Goal: Transaction & Acquisition: Purchase product/service

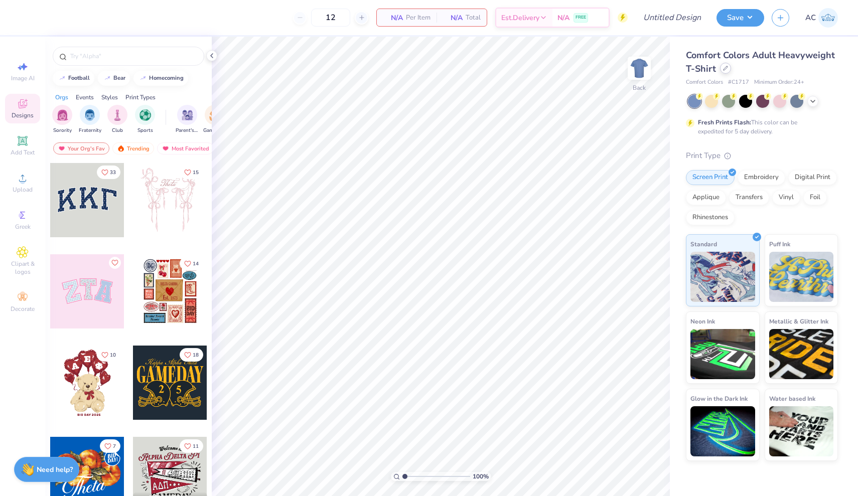
click at [724, 69] on icon at bounding box center [725, 68] width 5 height 5
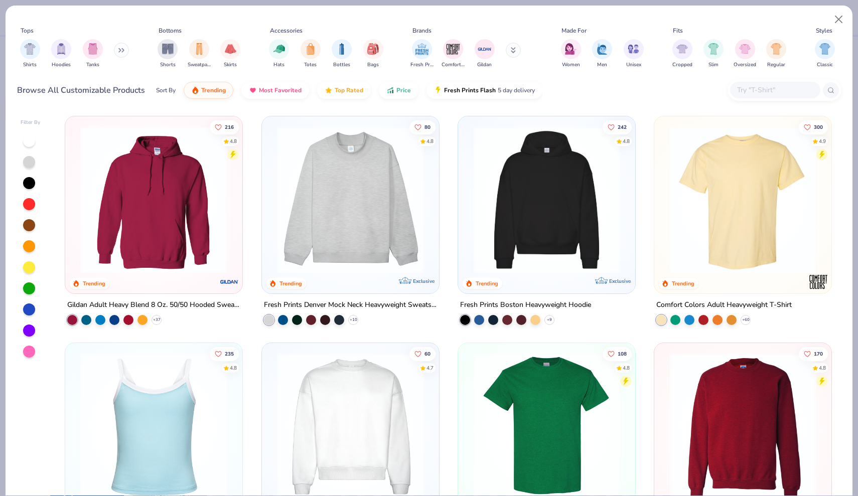
click at [405, 194] on img at bounding box center [350, 199] width 157 height 147
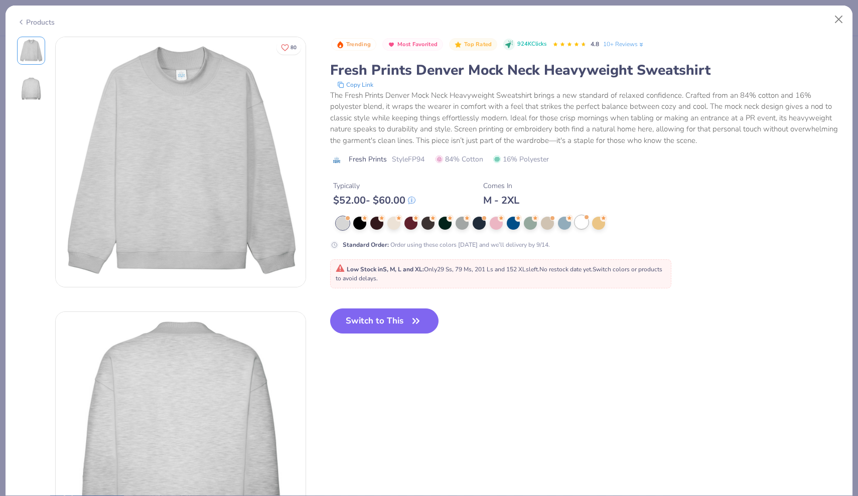
click at [580, 222] on div at bounding box center [581, 222] width 13 height 13
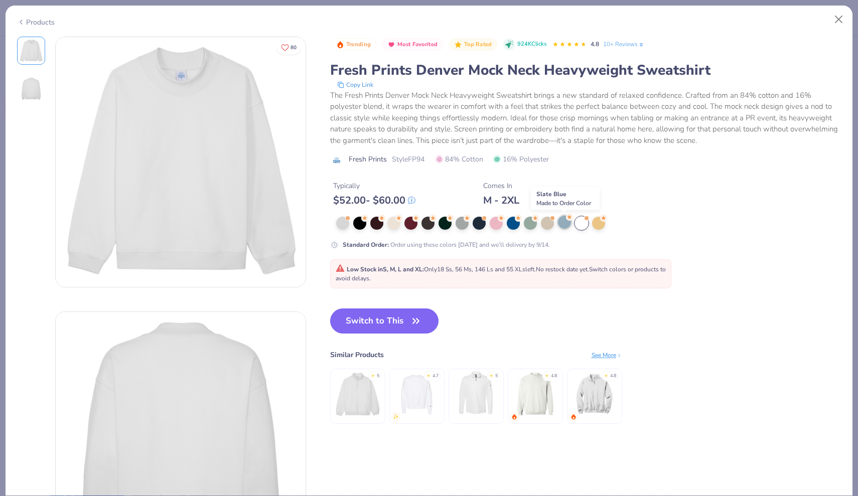
click at [561, 223] on div at bounding box center [564, 222] width 13 height 13
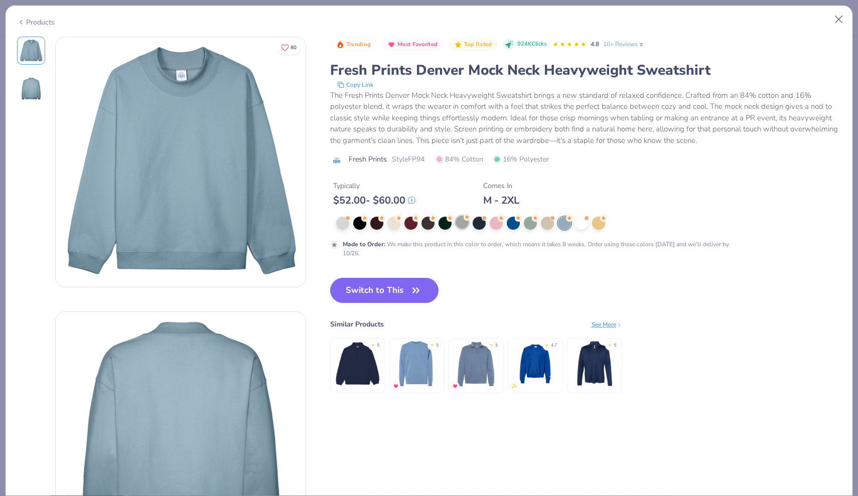
click at [462, 221] on div at bounding box center [462, 222] width 13 height 13
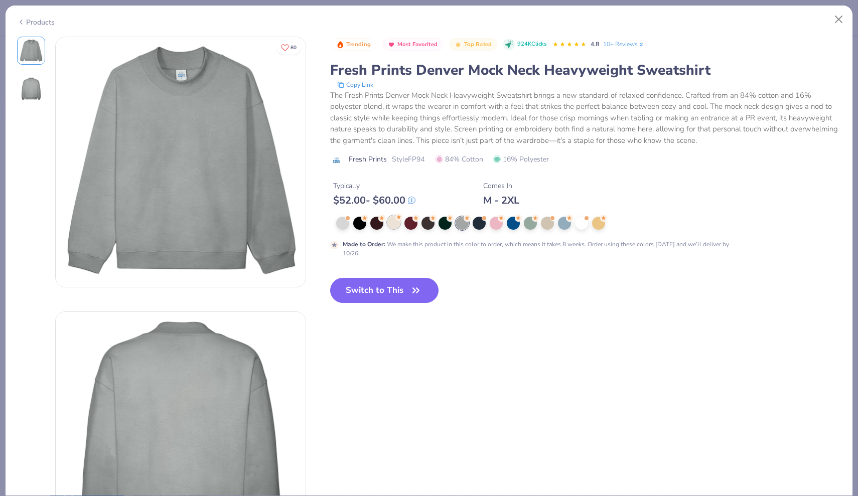
click at [390, 223] on div at bounding box center [393, 222] width 13 height 13
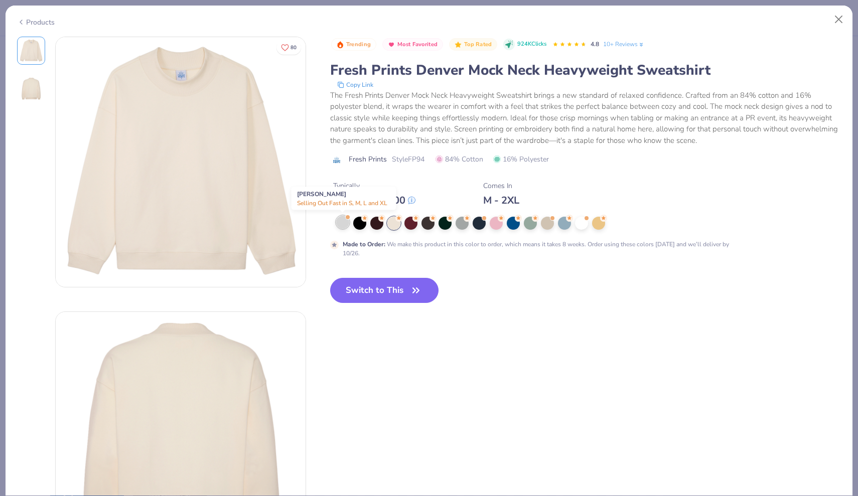
click at [341, 225] on div at bounding box center [342, 222] width 13 height 13
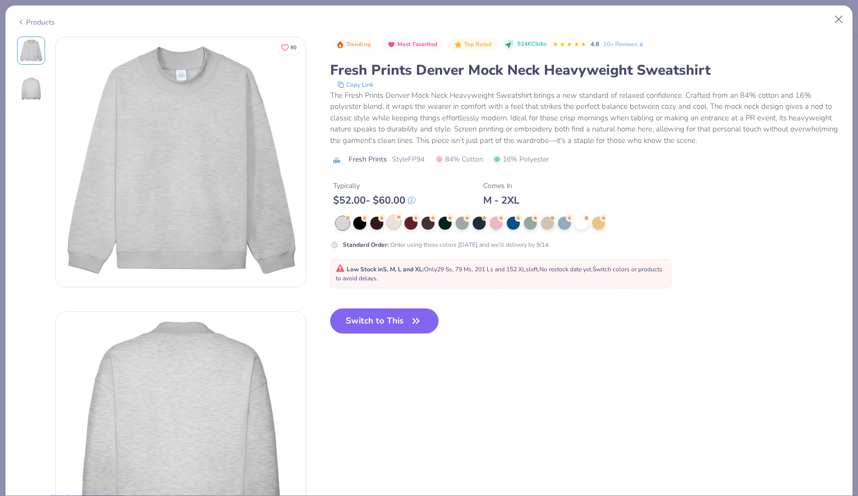
click at [397, 224] on div at bounding box center [393, 222] width 13 height 13
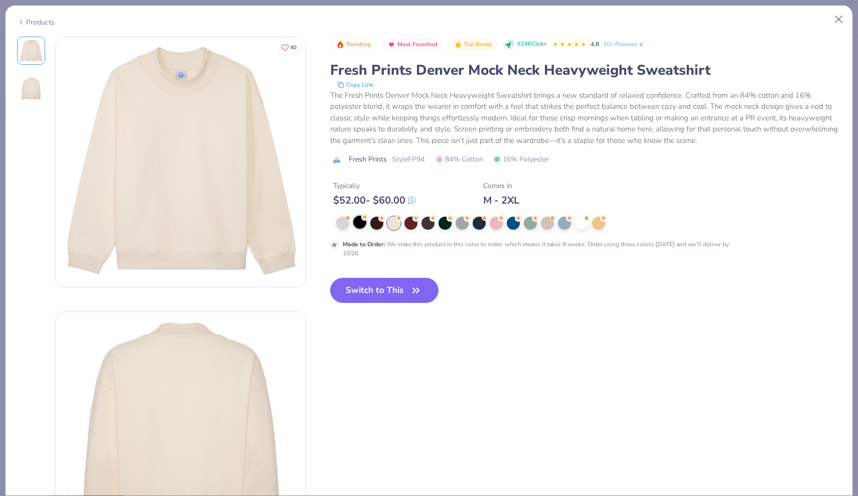
click at [358, 223] on div at bounding box center [359, 222] width 13 height 13
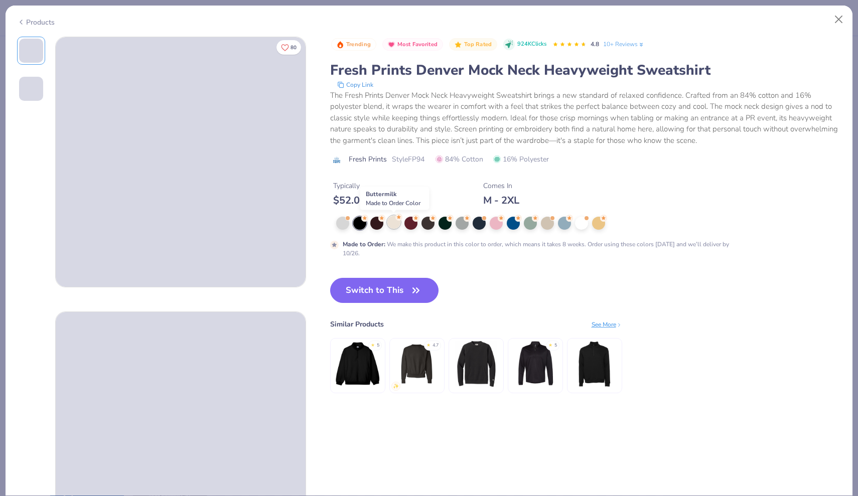
click at [396, 224] on div at bounding box center [393, 222] width 13 height 13
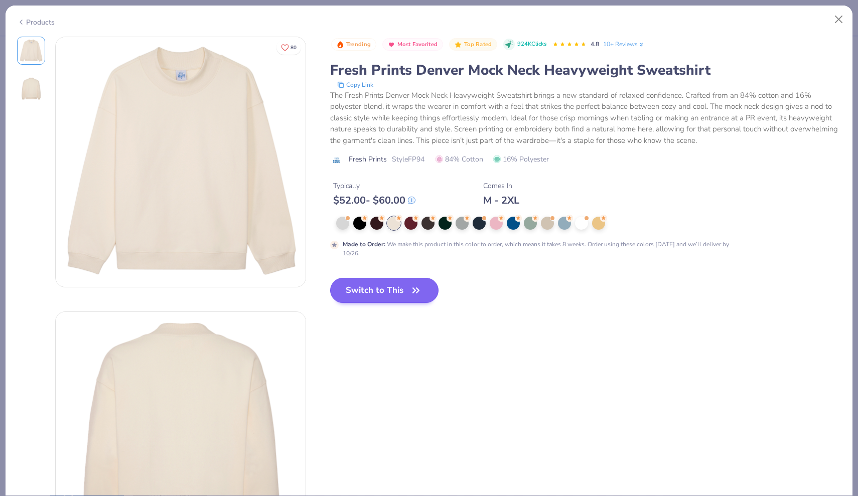
click at [416, 284] on icon "button" at bounding box center [416, 291] width 14 height 14
type input "50"
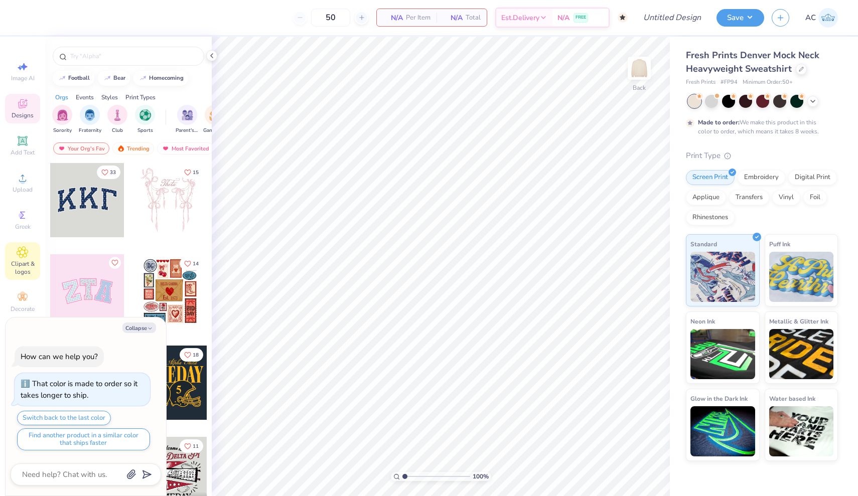
click at [24, 257] on icon at bounding box center [22, 252] width 11 height 11
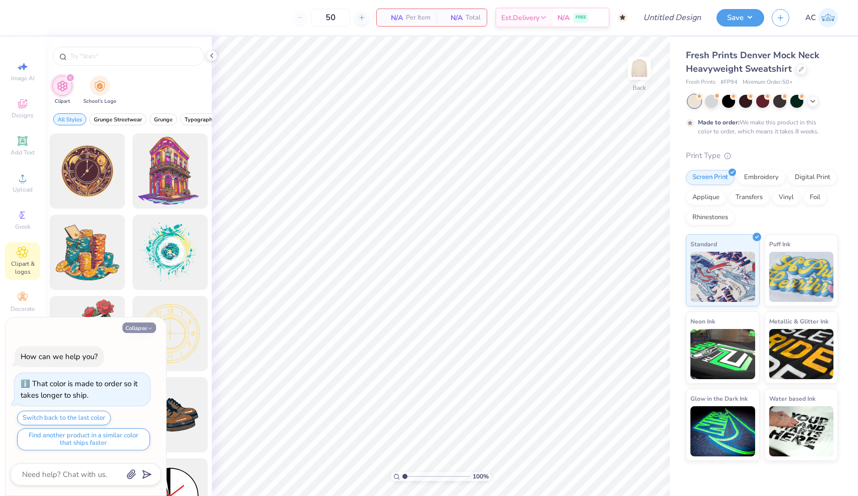
click at [140, 329] on button "Collapse" at bounding box center [139, 328] width 34 height 11
type textarea "x"
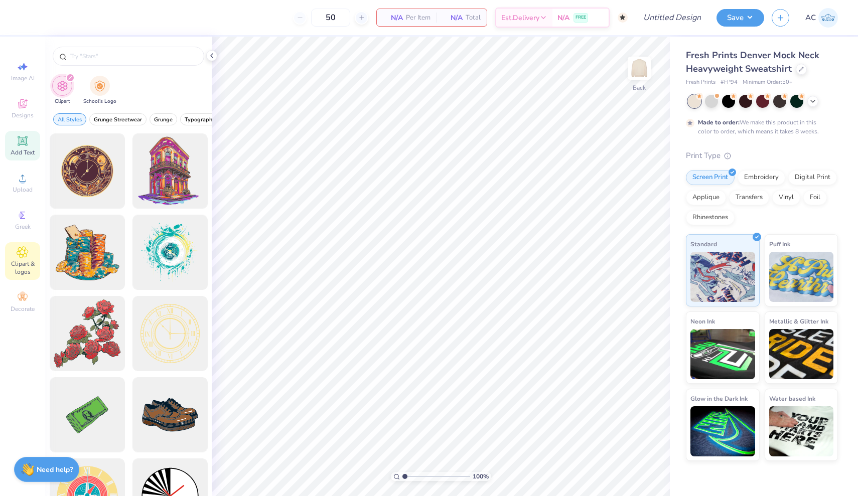
click at [23, 150] on span "Add Text" at bounding box center [23, 153] width 24 height 8
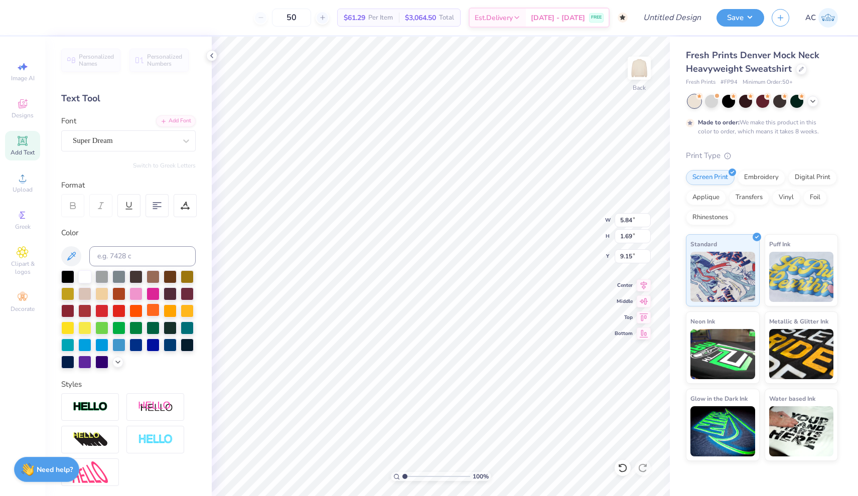
type textarea "T"
type textarea "PHI MU"
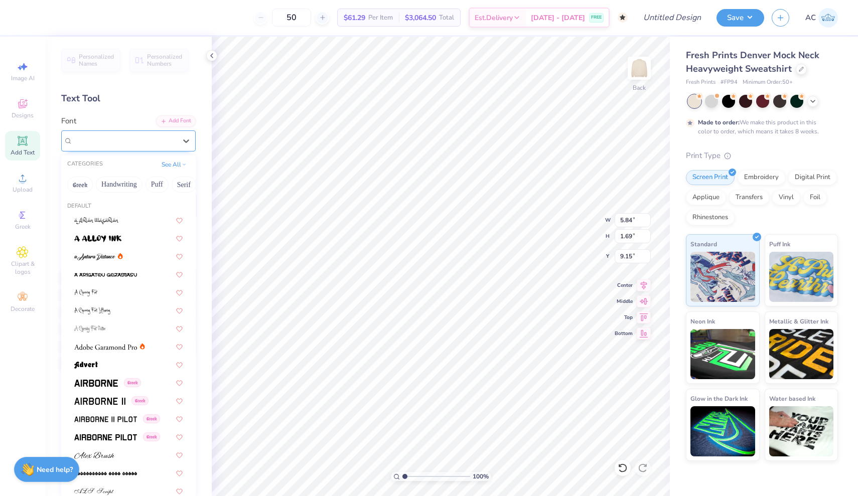
click at [136, 138] on div "Super Dream" at bounding box center [124, 141] width 105 height 16
click at [128, 186] on button "Handwriting" at bounding box center [119, 185] width 47 height 16
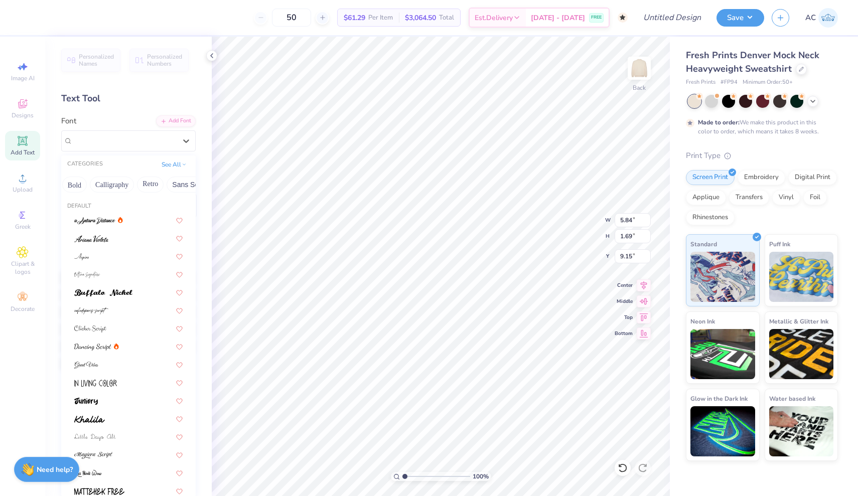
scroll to position [0, 181]
click at [80, 185] on button "Calligraphy" at bounding box center [68, 185] width 44 height 16
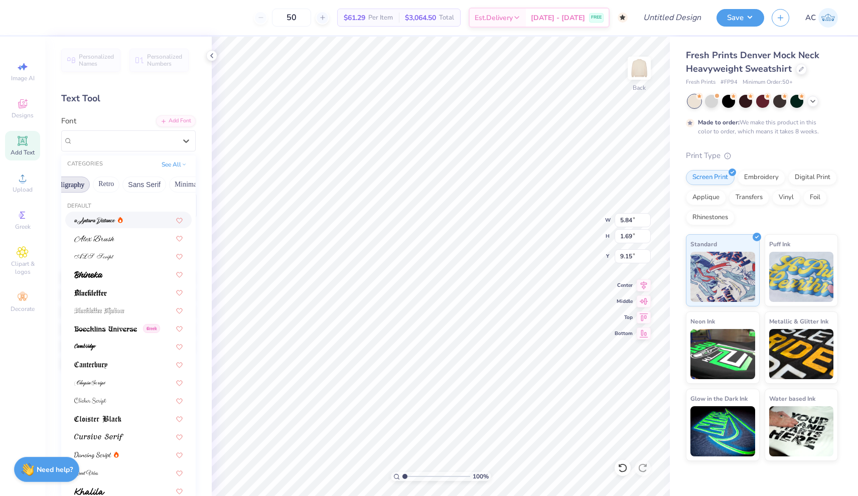
click at [135, 194] on div "Greek Handwriting Puff Serif Bold Calligraphy Retro Sans Serif Minimal Fantasy …" at bounding box center [128, 185] width 135 height 22
click at [135, 185] on button "Sans Serif" at bounding box center [144, 185] width 44 height 16
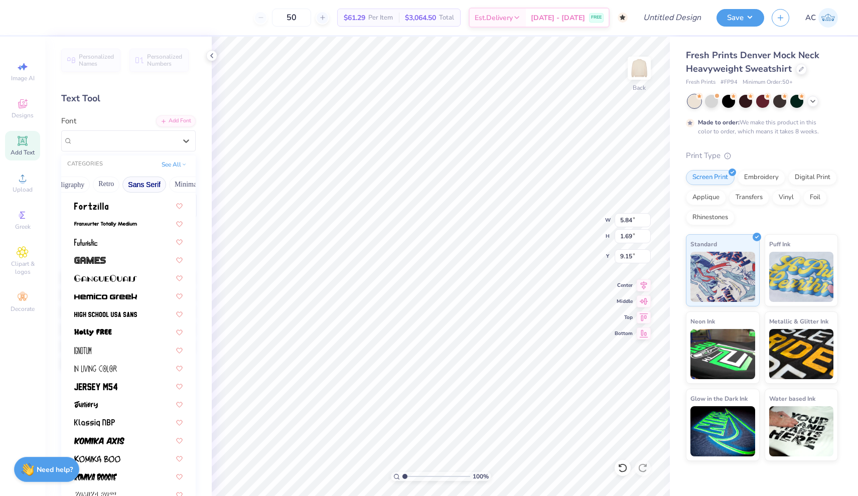
scroll to position [219, 0]
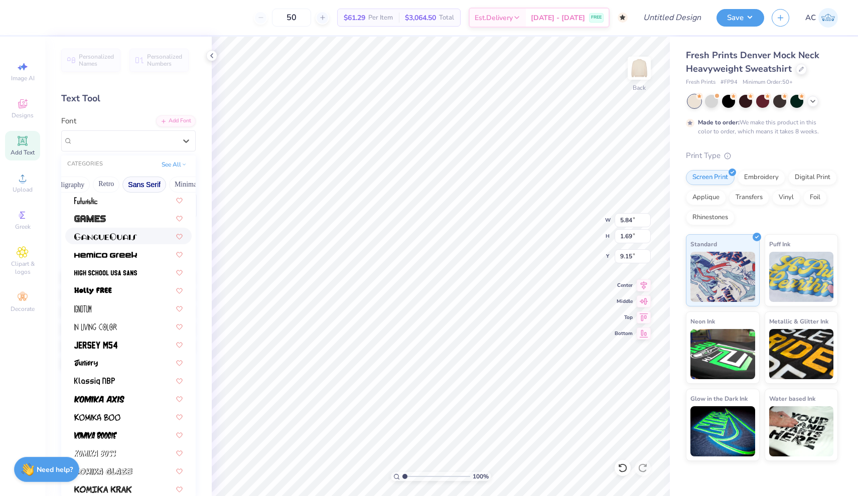
click at [137, 237] on div at bounding box center [128, 236] width 108 height 11
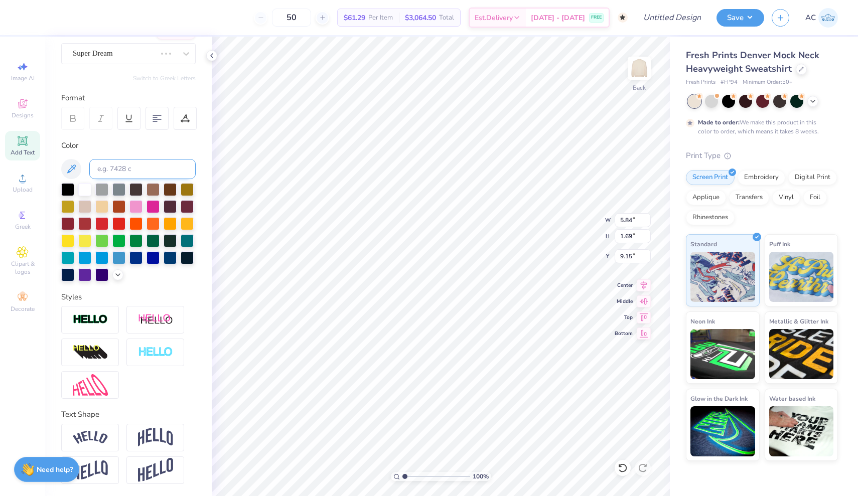
scroll to position [87, 0]
click at [153, 53] on div "GangueOuais" at bounding box center [124, 54] width 105 height 16
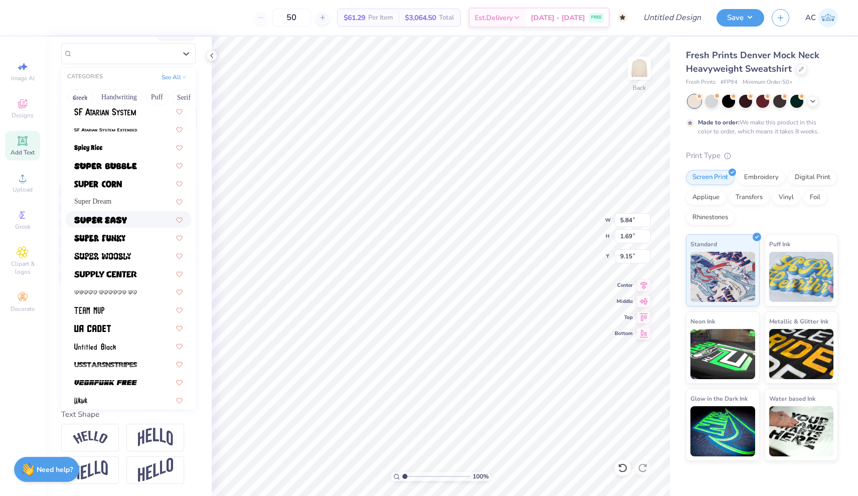
scroll to position [1165, 0]
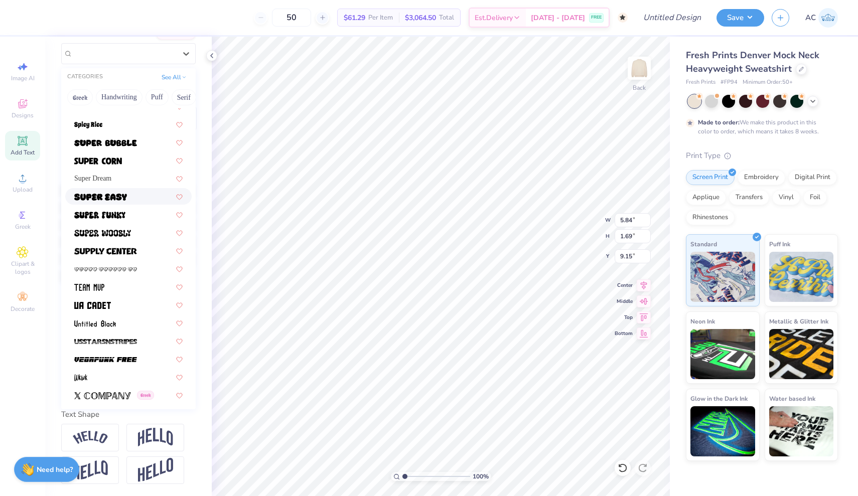
click at [131, 186] on div "Super Dream" at bounding box center [128, 178] width 126 height 17
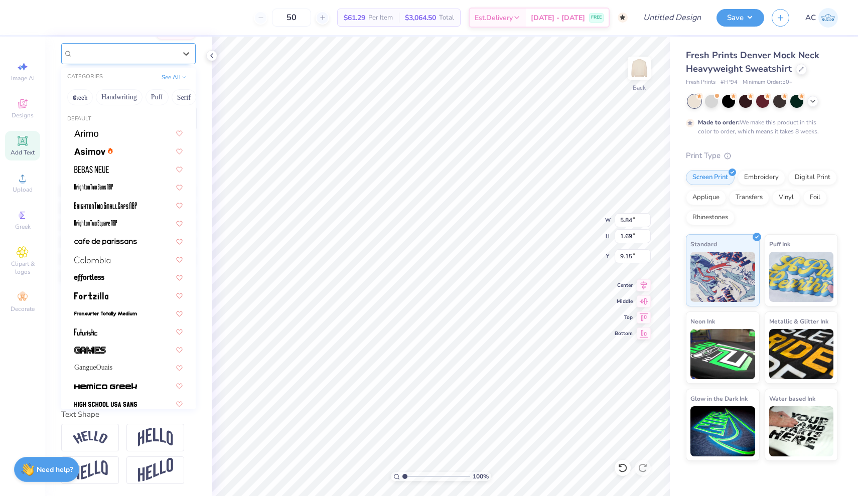
click at [137, 55] on div "Super Dream" at bounding box center [124, 54] width 105 height 16
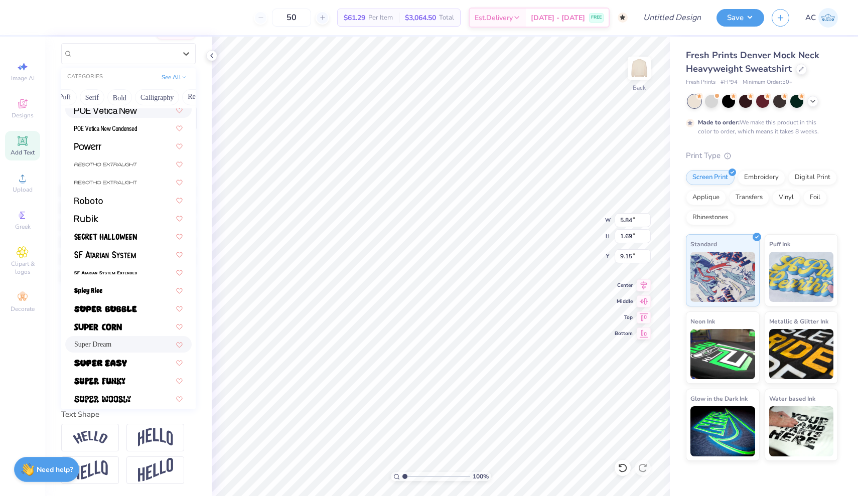
scroll to position [0, 98]
click at [109, 98] on button "Bold" at bounding box center [113, 97] width 25 height 16
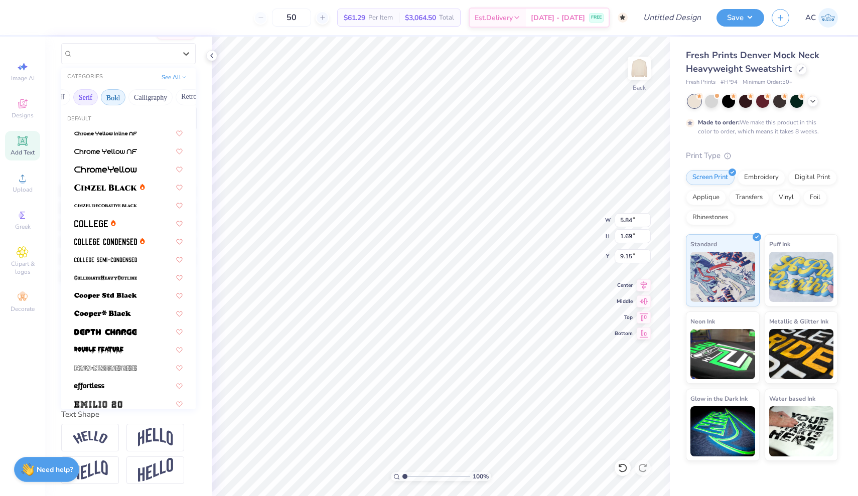
click at [89, 97] on button "Serif" at bounding box center [85, 97] width 25 height 16
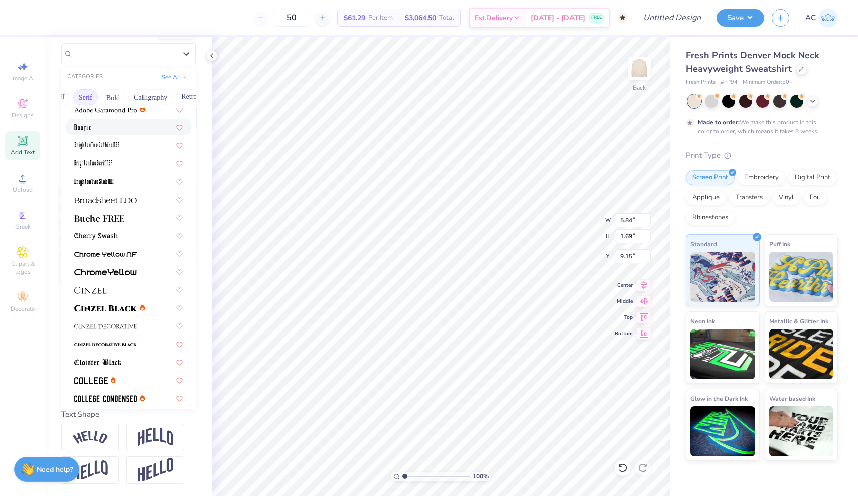
scroll to position [23, 0]
click at [122, 206] on span at bounding box center [105, 200] width 63 height 11
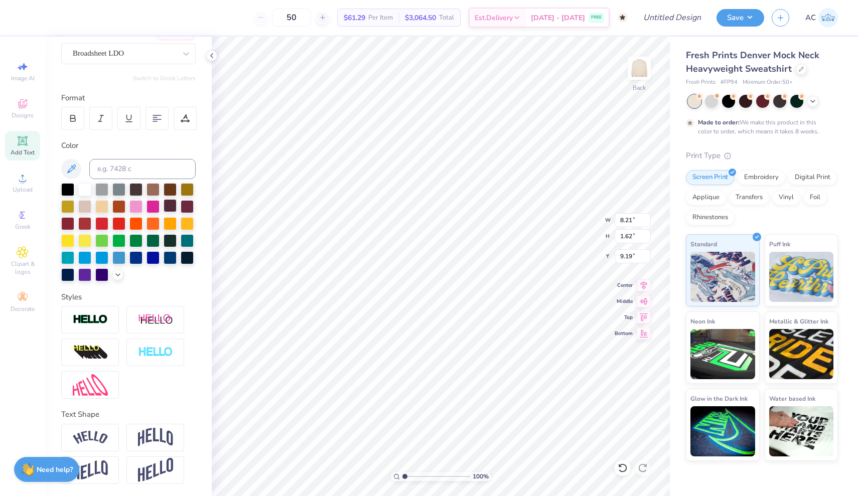
type input "1.38"
type input "4.40"
type input "0.87"
type input "2.57"
click at [23, 151] on span "Add Text" at bounding box center [23, 153] width 24 height 8
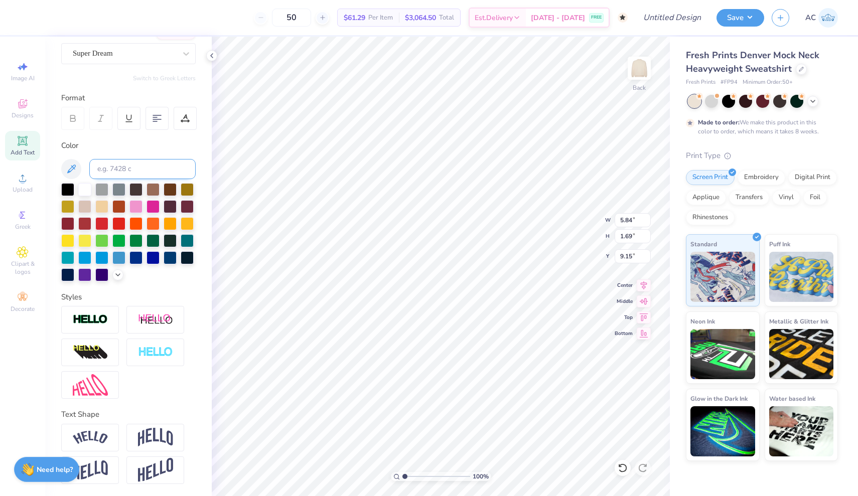
scroll to position [0, 2]
type textarea "Exec 25-26"
click at [139, 54] on div "Super Dream" at bounding box center [124, 54] width 105 height 16
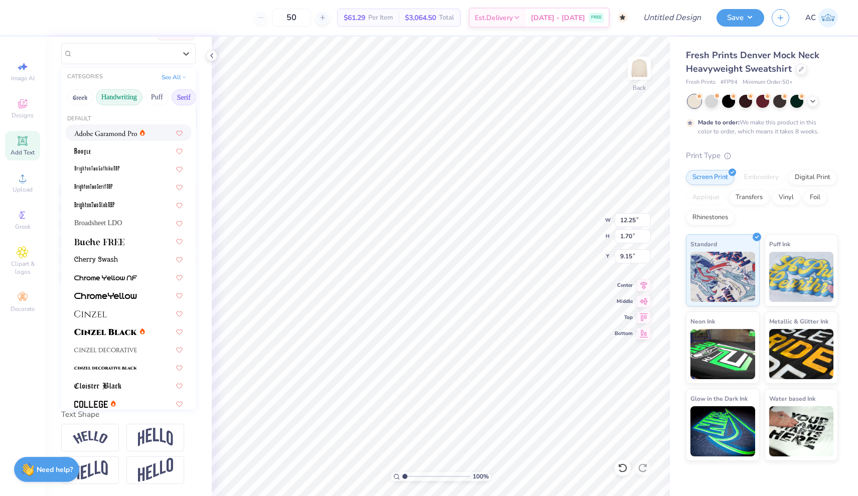
click at [129, 98] on button "Handwriting" at bounding box center [119, 97] width 47 height 16
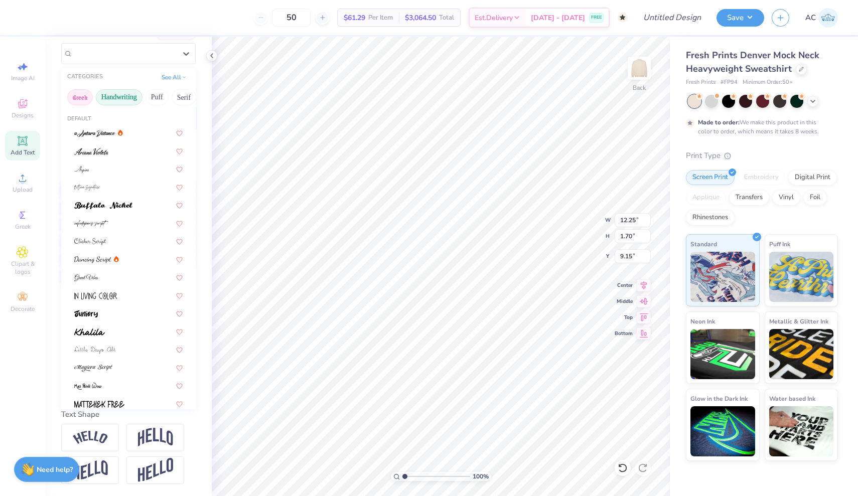
click at [81, 98] on button "Greek" at bounding box center [80, 97] width 26 height 16
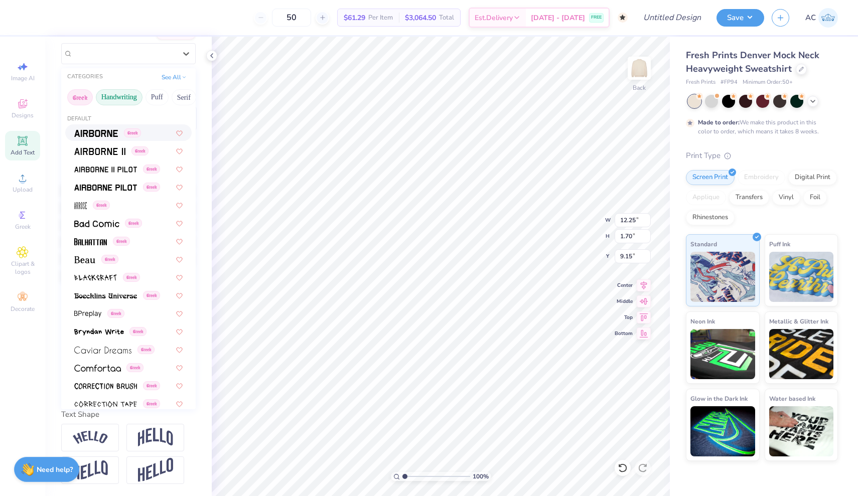
click at [116, 97] on button "Handwriting" at bounding box center [119, 97] width 47 height 16
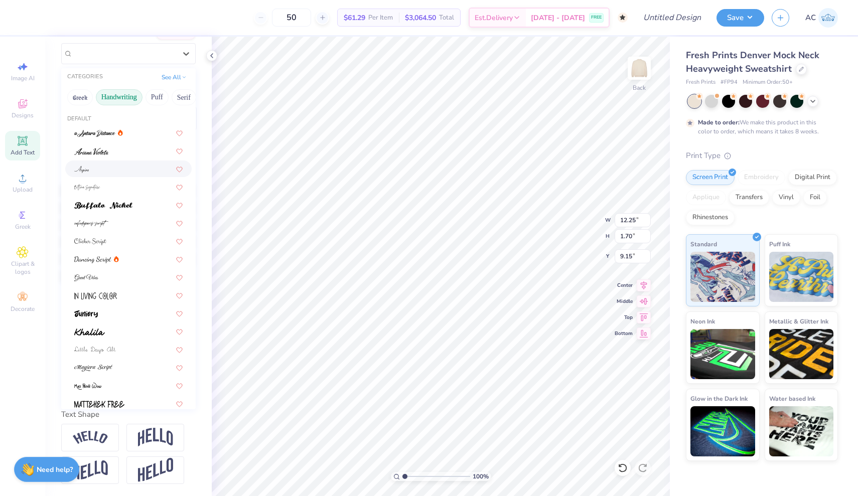
type input "4.40"
type input "0.87"
type input "2.57"
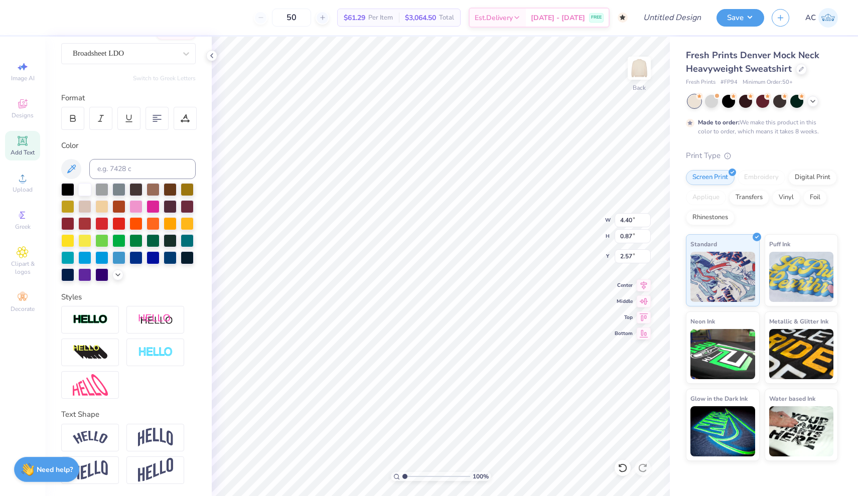
type input "12.25"
type input "1.70"
type input "9.15"
click at [125, 42] on div "Font Super Dream" at bounding box center [128, 46] width 135 height 36
click at [127, 54] on div "Super Dream" at bounding box center [124, 54] width 105 height 16
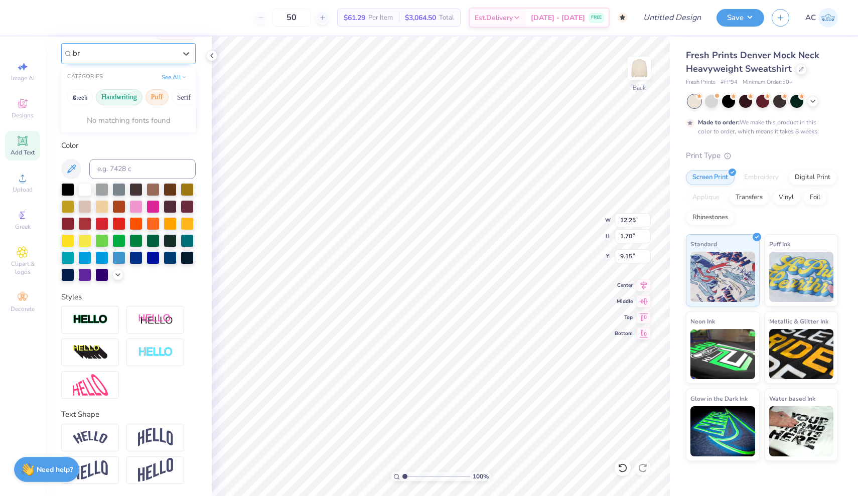
click at [164, 94] on button "Puff" at bounding box center [157, 97] width 23 height 16
click at [179, 97] on button "Serif" at bounding box center [184, 97] width 25 height 16
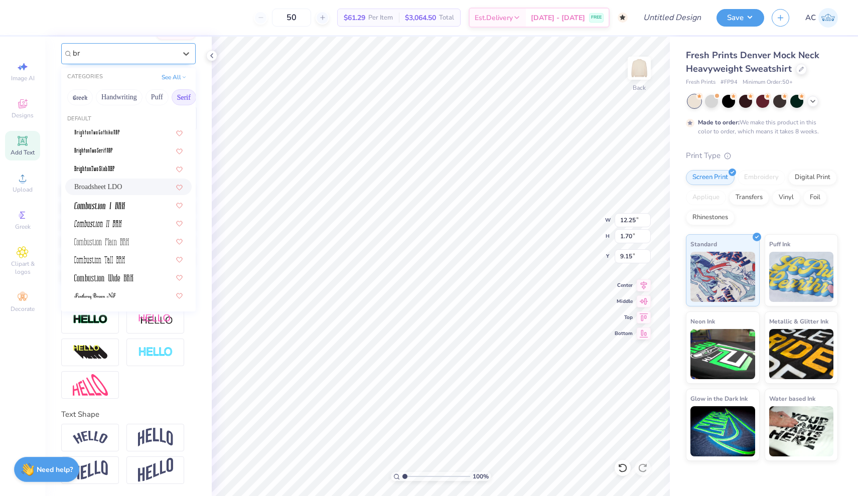
click at [119, 184] on span "Broadsheet LDO" at bounding box center [98, 187] width 48 height 11
type input "br"
type input "12.76"
type input "1.61"
type input "9.20"
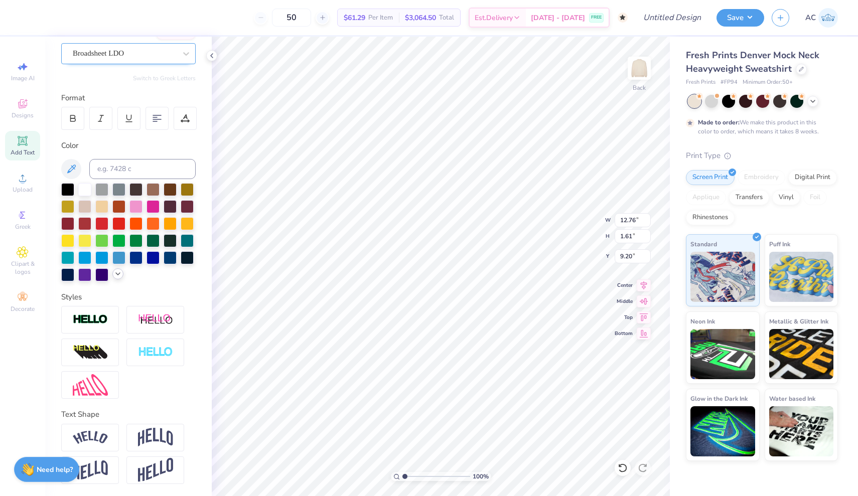
click at [114, 276] on icon at bounding box center [118, 274] width 8 height 8
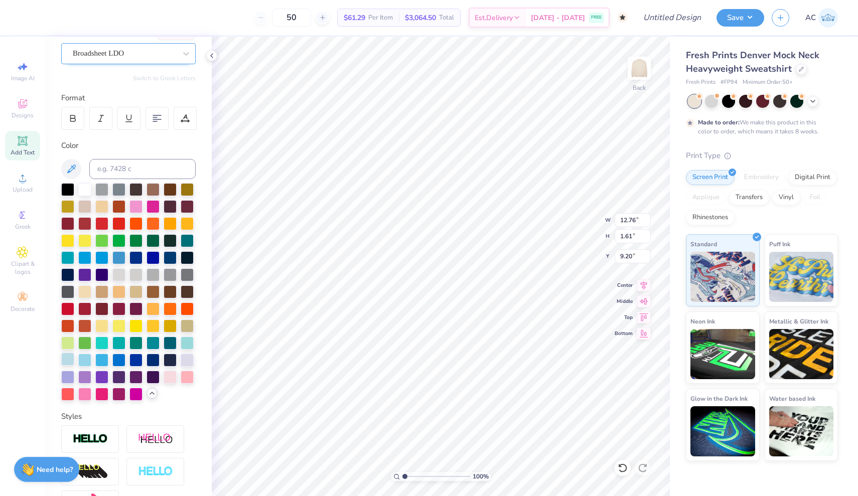
click at [64, 360] on div at bounding box center [67, 359] width 13 height 13
type input "2.42"
type input "0.30"
type input "10.50"
type input "6.67"
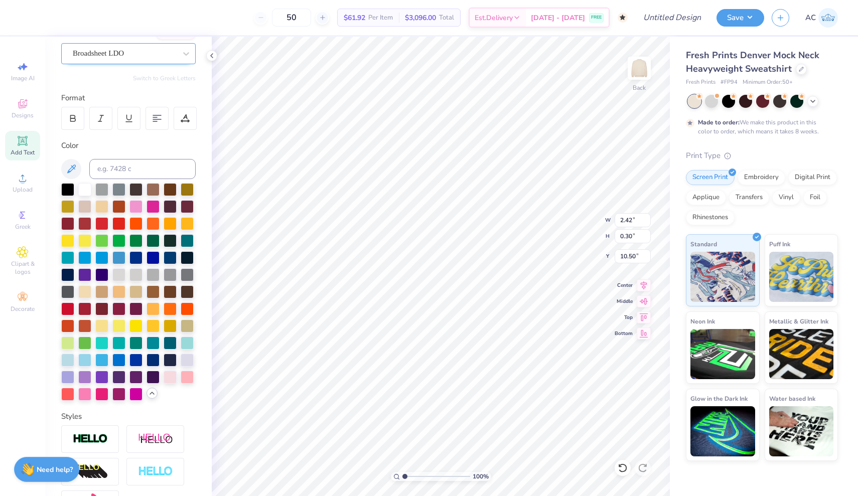
type input "0.84"
type input "3.79"
click at [73, 111] on div at bounding box center [72, 118] width 23 height 23
type input "4.92"
type input "0.62"
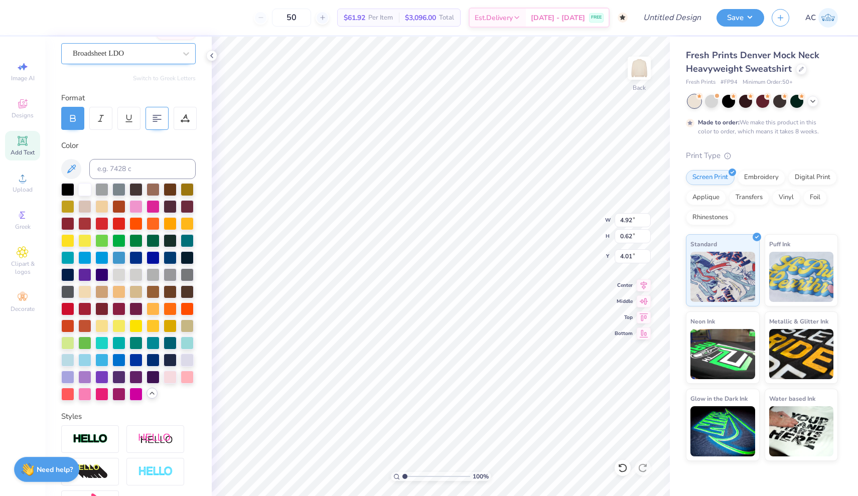
type input "3.84"
type input "5.26"
type input "1.04"
type input "2.48"
type input "3.97"
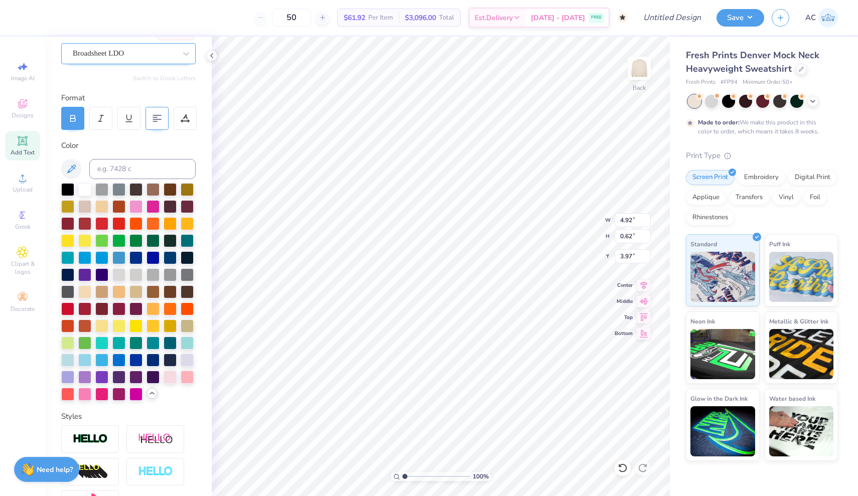
type input "5.26"
type input "1.04"
type input "2.48"
click at [103, 256] on div at bounding box center [101, 256] width 13 height 13
click at [85, 186] on div at bounding box center [84, 188] width 13 height 13
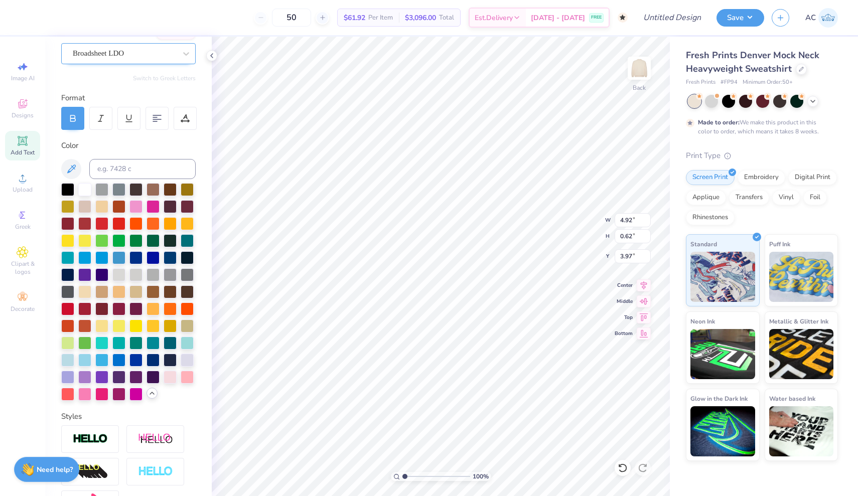
type input "4.11"
type input "5.26"
type input "1.04"
type input "2.76"
type input "4.38"
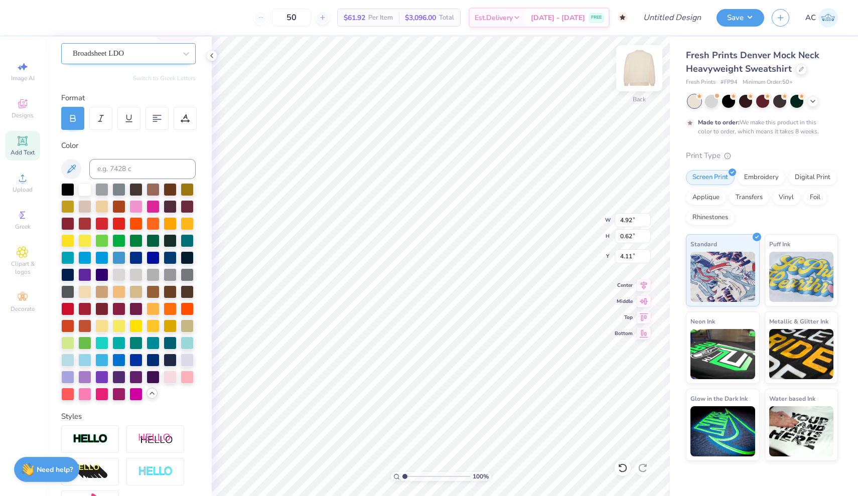
type input "0.55"
type input "4.15"
type input "5.26"
type input "1.04"
type input "2.76"
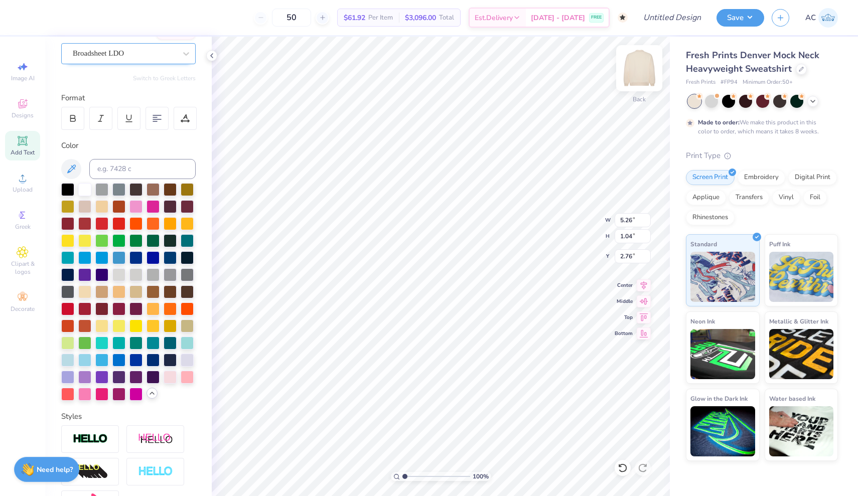
type input "5.02"
type input "0.99"
type input "2.81"
click at [642, 74] on img at bounding box center [639, 68] width 40 height 40
click at [7, 63] on div "Image AI" at bounding box center [22, 72] width 35 height 30
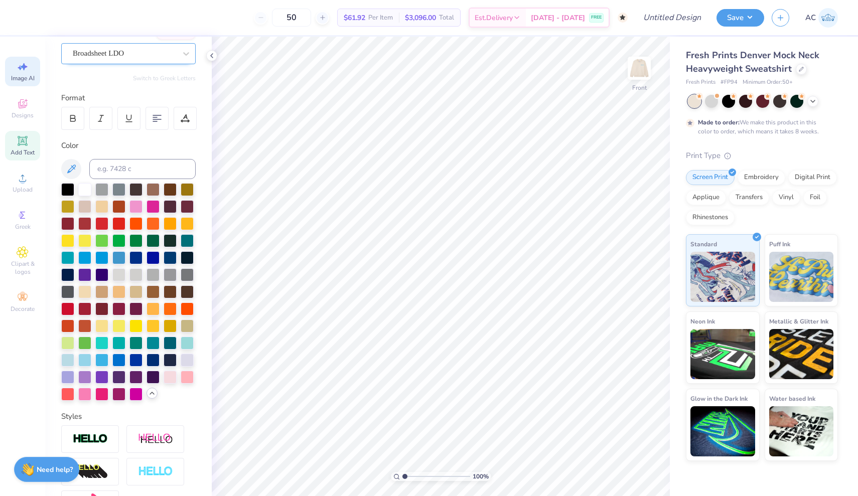
select select "4"
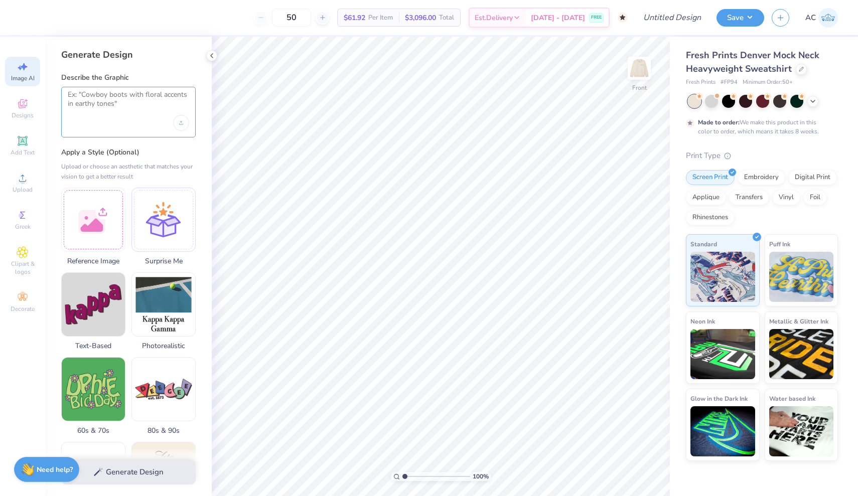
click at [88, 111] on textarea at bounding box center [128, 102] width 121 height 25
click at [179, 121] on div "Upload image" at bounding box center [181, 123] width 16 height 16
click at [26, 139] on icon at bounding box center [23, 141] width 8 height 8
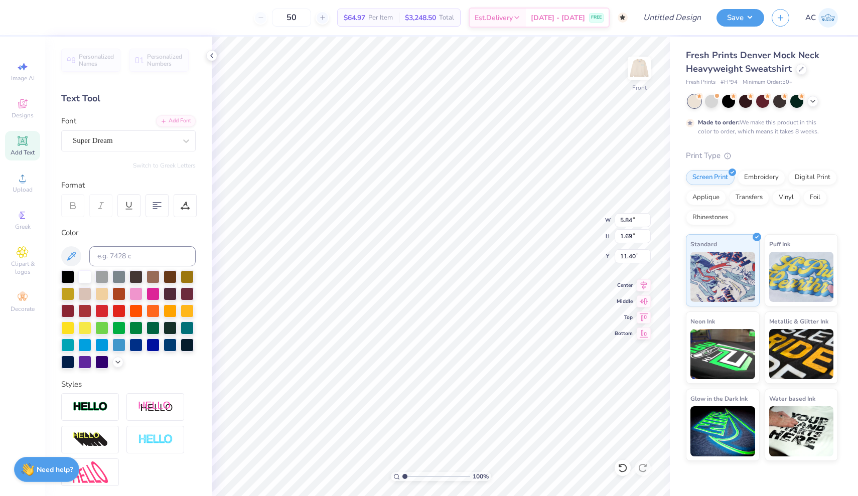
scroll to position [0, 2]
type textarea "[GEOGRAPHIC_DATA]"
type input "13.20"
type textarea "[GEOGRAPHIC_DATA]"
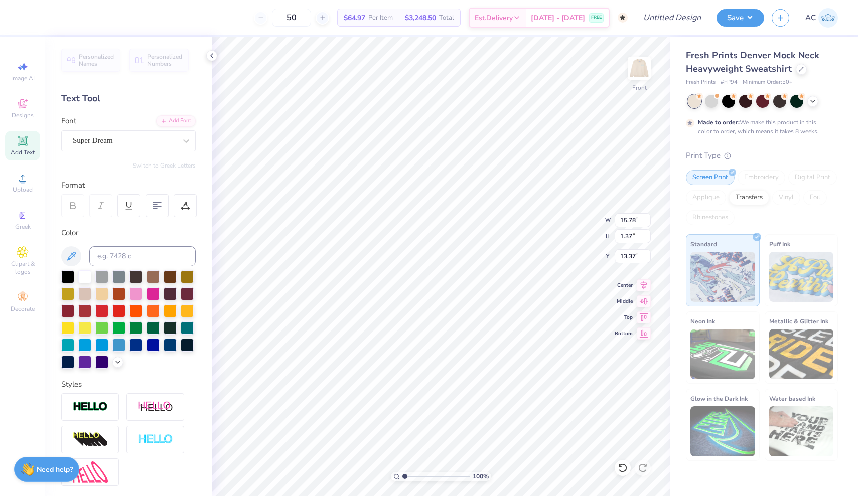
type input "12.25"
click at [156, 126] on div "Font Super Dream" at bounding box center [128, 133] width 135 height 36
click at [156, 135] on div at bounding box center [124, 141] width 103 height 14
click at [152, 218] on div "Broadsheet LDO" at bounding box center [128, 220] width 108 height 11
type input "bro"
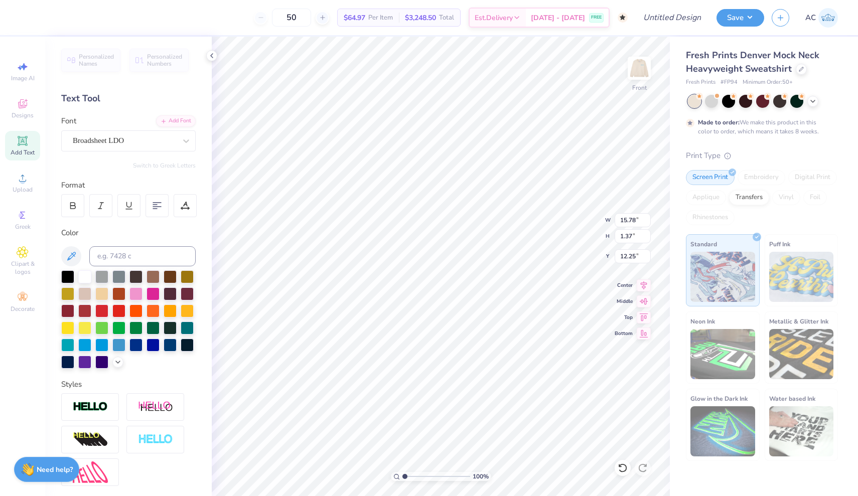
type input "1.21"
type input "12.33"
type input "13.79"
type input "1.06"
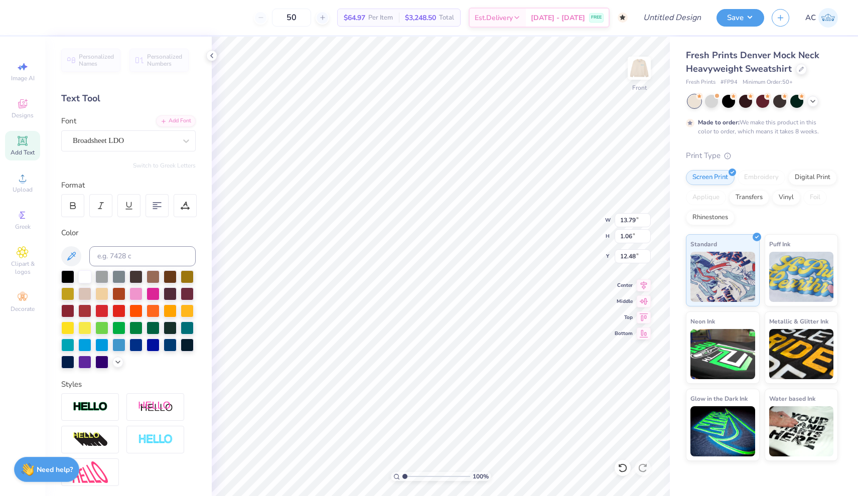
type input "22.33"
click at [25, 70] on icon at bounding box center [23, 67] width 12 height 12
select select "4"
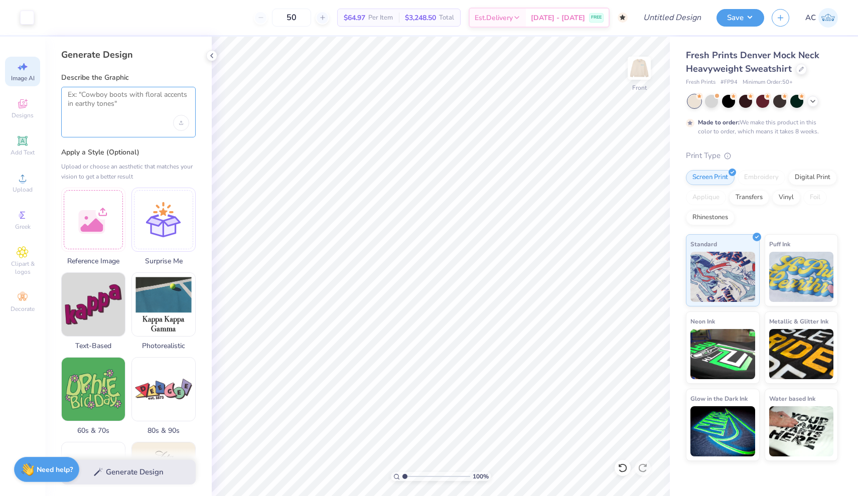
click at [106, 108] on textarea at bounding box center [128, 102] width 121 height 25
click at [636, 72] on img at bounding box center [639, 68] width 40 height 40
click at [639, 73] on img at bounding box center [639, 68] width 40 height 40
click at [182, 122] on icon "Upload image" at bounding box center [181, 123] width 4 height 4
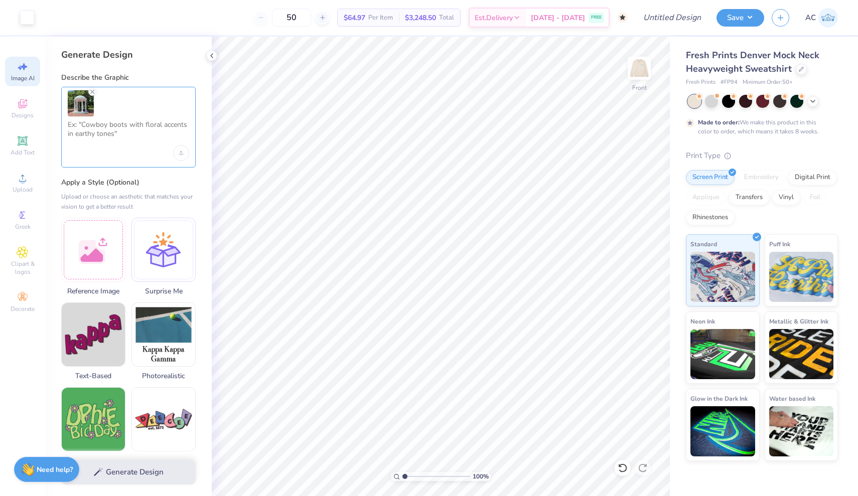
click at [169, 136] on textarea at bounding box center [128, 132] width 121 height 25
type textarea "make this"
click at [162, 481] on button "Generate Design" at bounding box center [128, 470] width 135 height 25
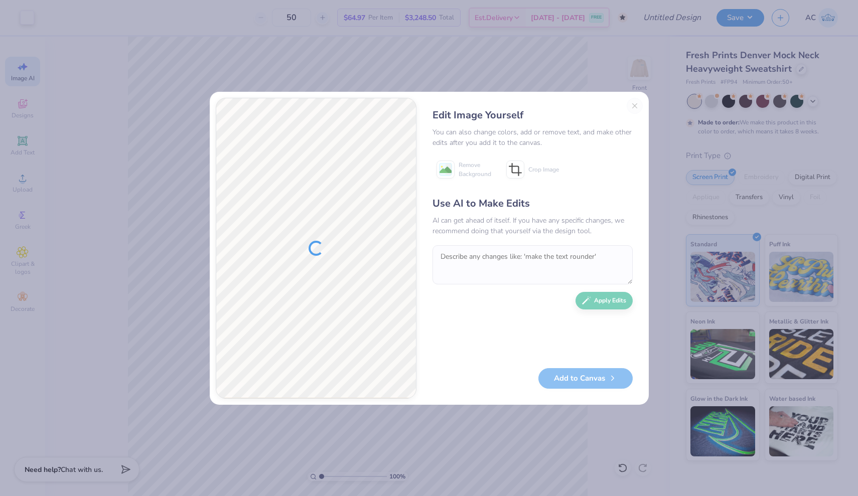
click at [632, 106] on div "Edit Image Yourself You can also change colors, add or remove text, and make ot…" at bounding box center [533, 248] width 220 height 301
click at [632, 106] on button "Close" at bounding box center [635, 106] width 16 height 16
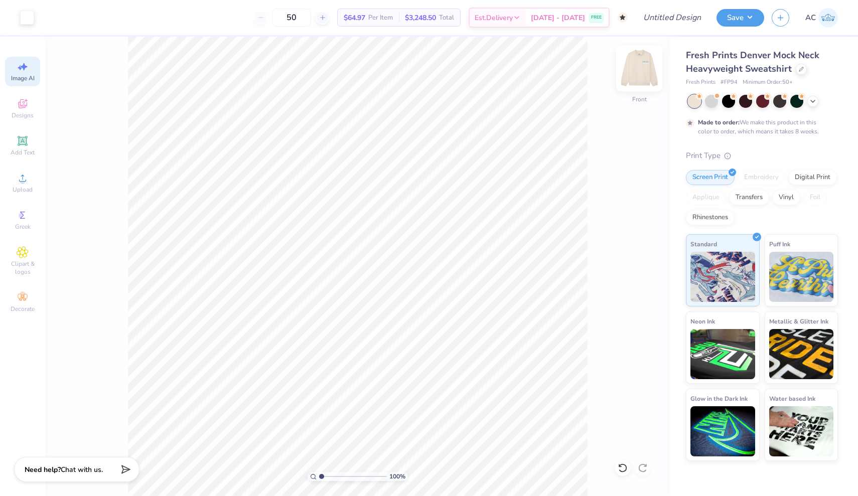
click at [632, 72] on img at bounding box center [639, 68] width 40 height 40
click at [636, 74] on img at bounding box center [639, 68] width 40 height 40
click at [25, 256] on icon at bounding box center [23, 252] width 12 height 12
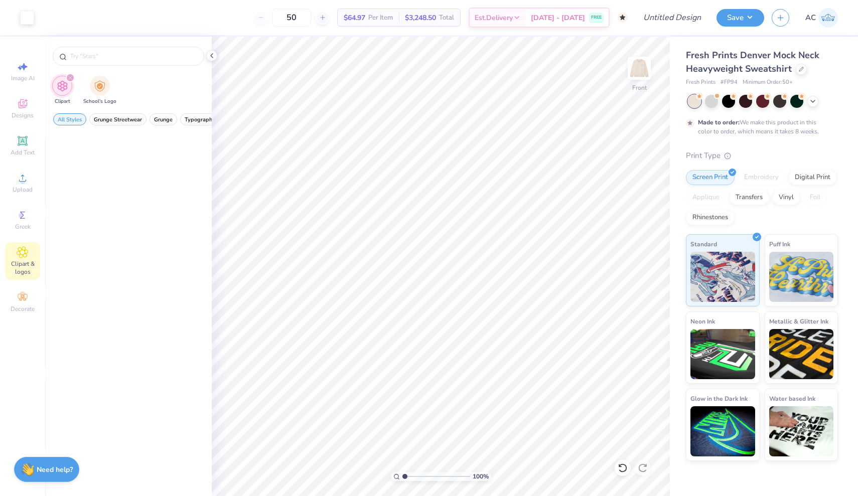
scroll to position [0, 0]
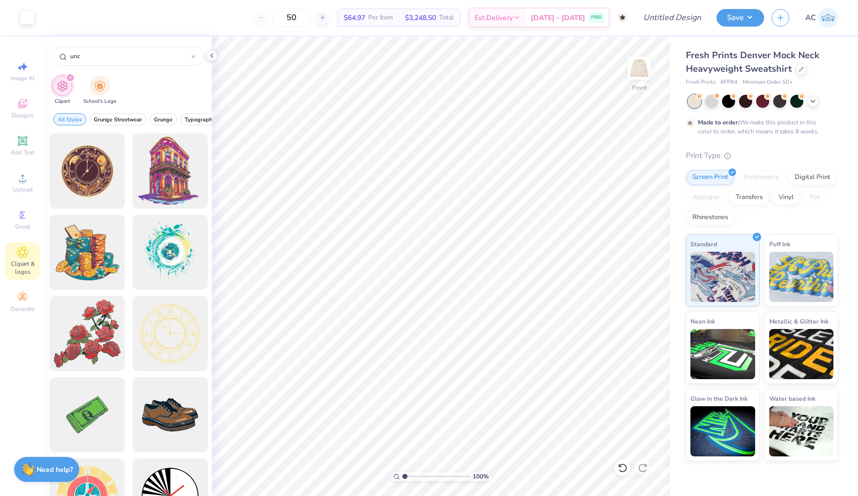
type input "unc"
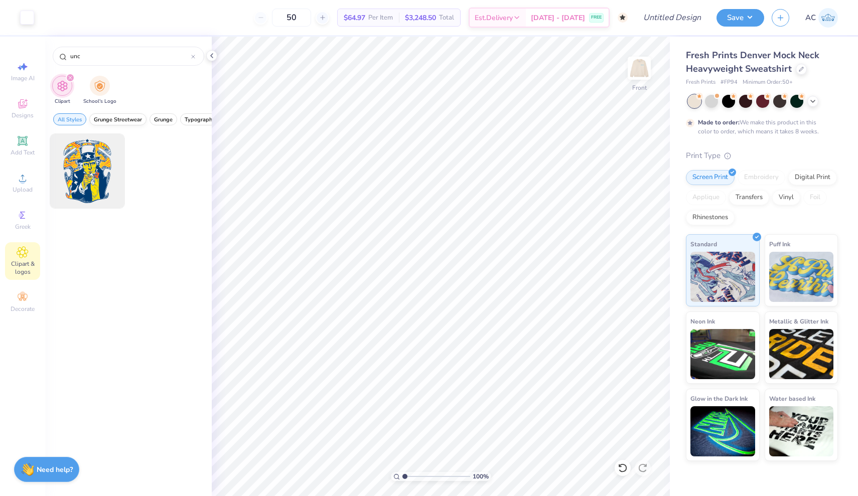
click at [127, 119] on span "Grunge Streetwear" at bounding box center [118, 120] width 48 height 8
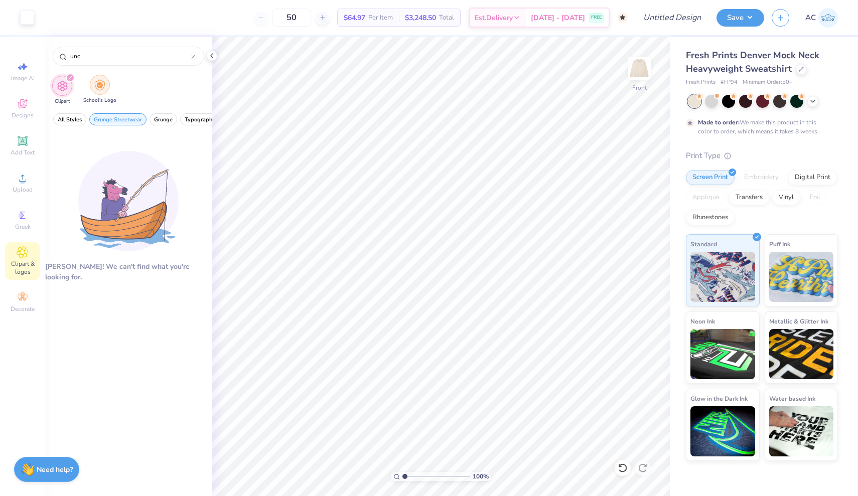
click at [105, 89] on div "filter for School's Logo" at bounding box center [100, 85] width 20 height 20
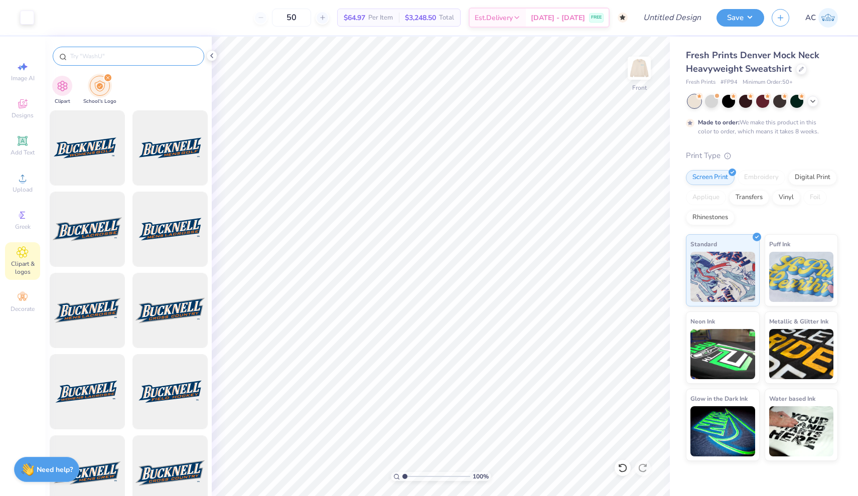
click at [100, 63] on div at bounding box center [129, 56] width 152 height 19
click at [100, 56] on input "text" at bounding box center [133, 56] width 128 height 10
type input "unc"
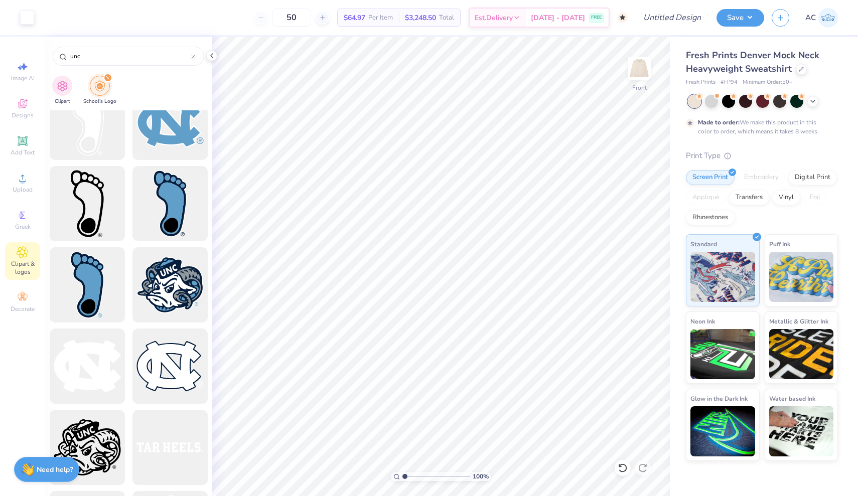
scroll to position [1816, 0]
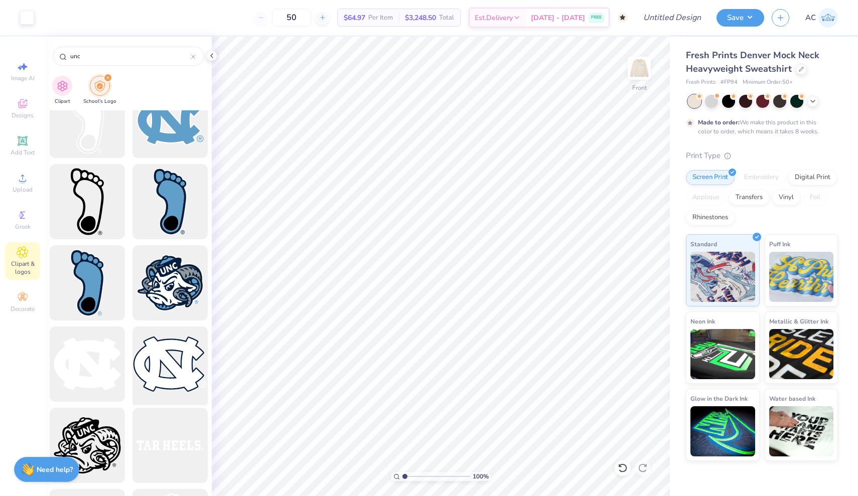
click at [169, 356] on div at bounding box center [169, 364] width 83 height 83
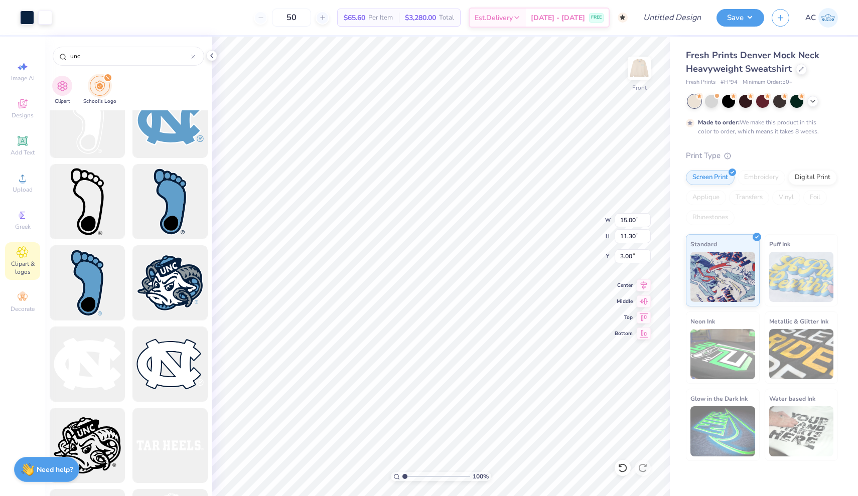
type input "3.24"
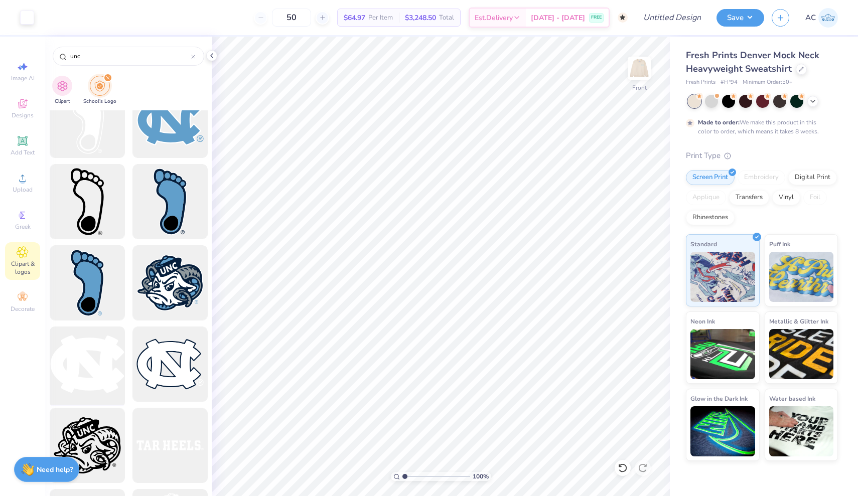
click at [106, 357] on div at bounding box center [87, 364] width 83 height 83
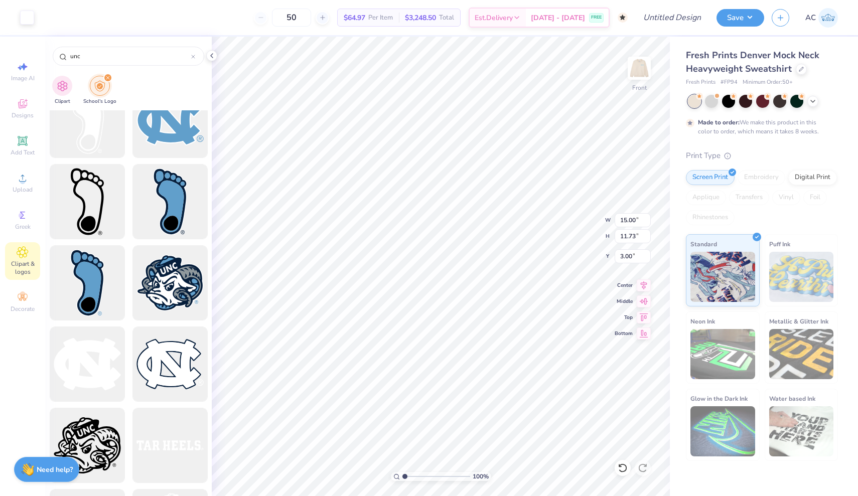
type input "11.46"
type input "8.97"
type input "6.01"
type input "5.63"
click at [640, 80] on img at bounding box center [639, 68] width 40 height 40
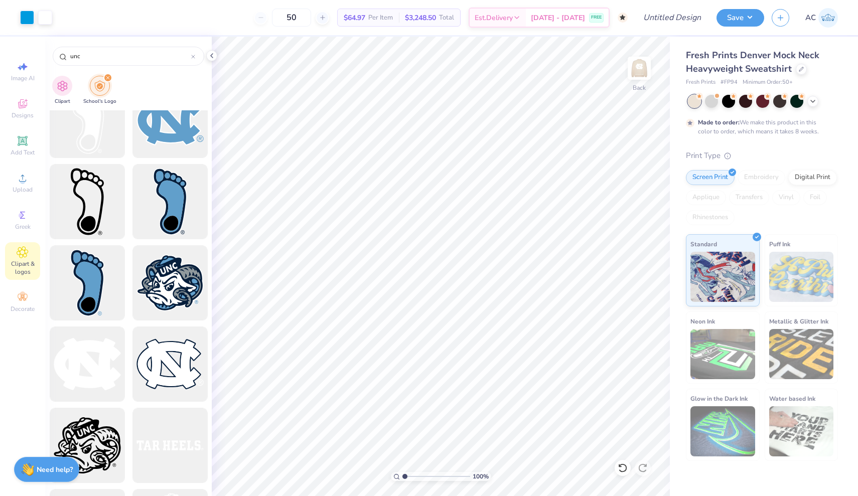
click at [640, 78] on img at bounding box center [639, 68] width 20 height 20
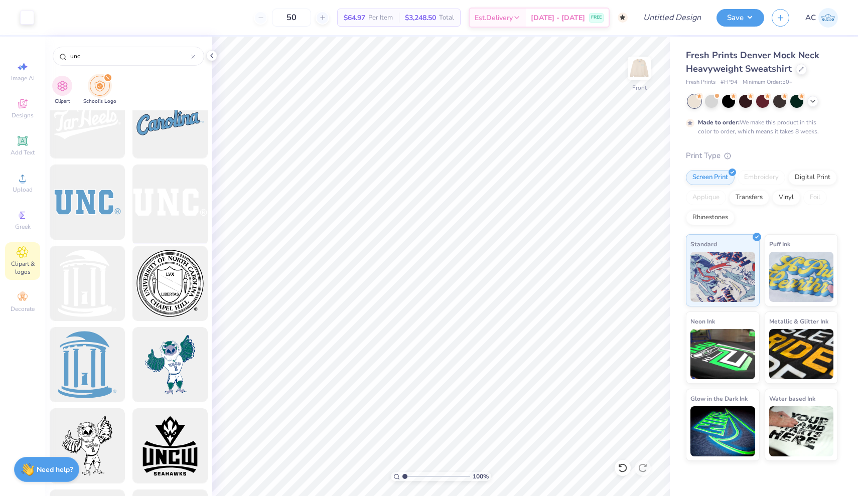
scroll to position [3813, 0]
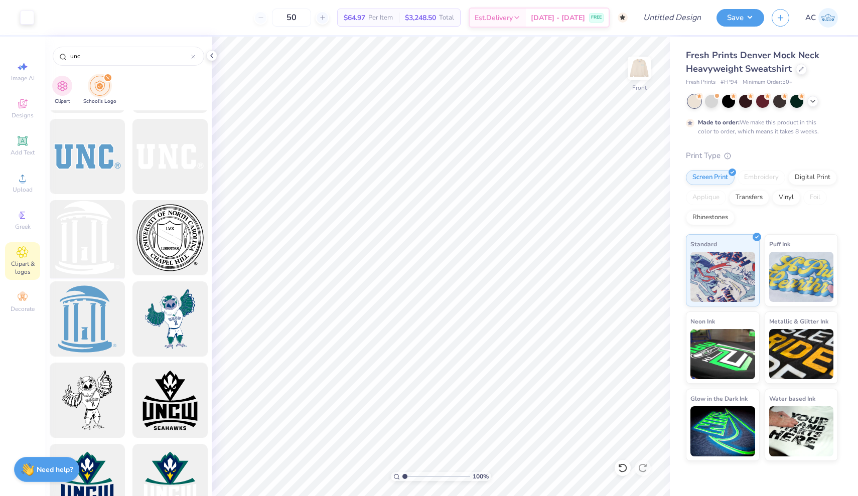
click at [93, 251] on div at bounding box center [87, 238] width 83 height 83
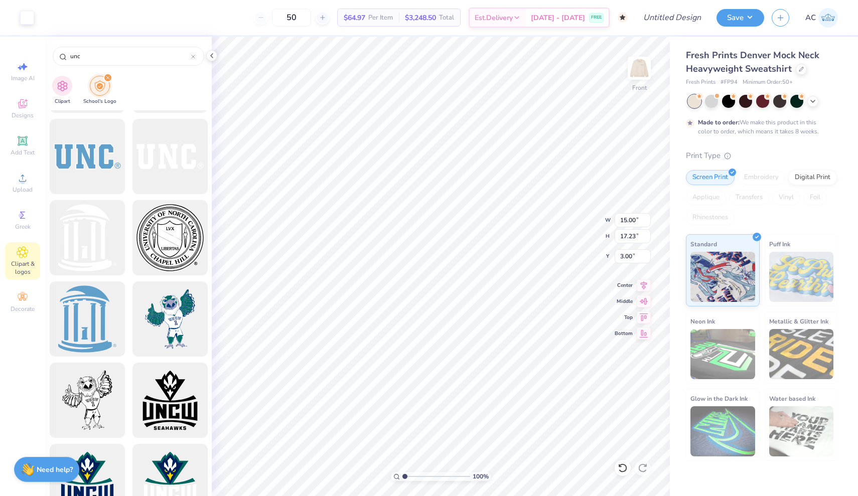
type input "8.81"
type input "10.12"
type input "8.03"
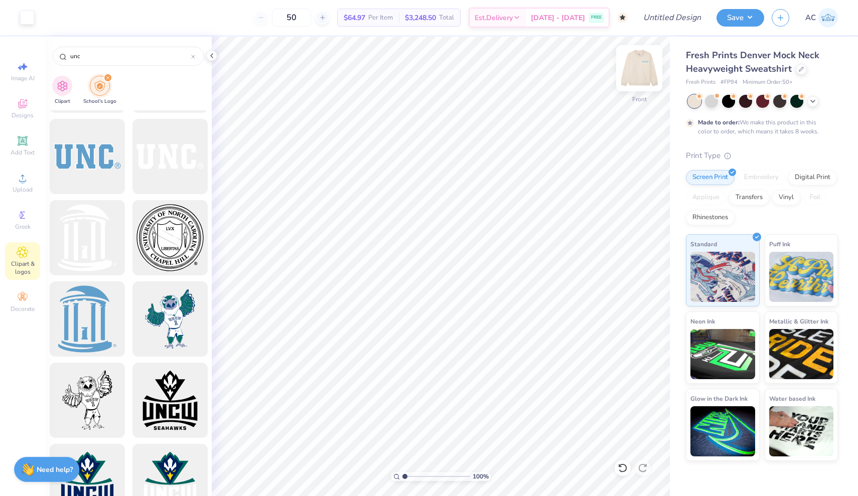
click at [639, 73] on img at bounding box center [639, 68] width 40 height 40
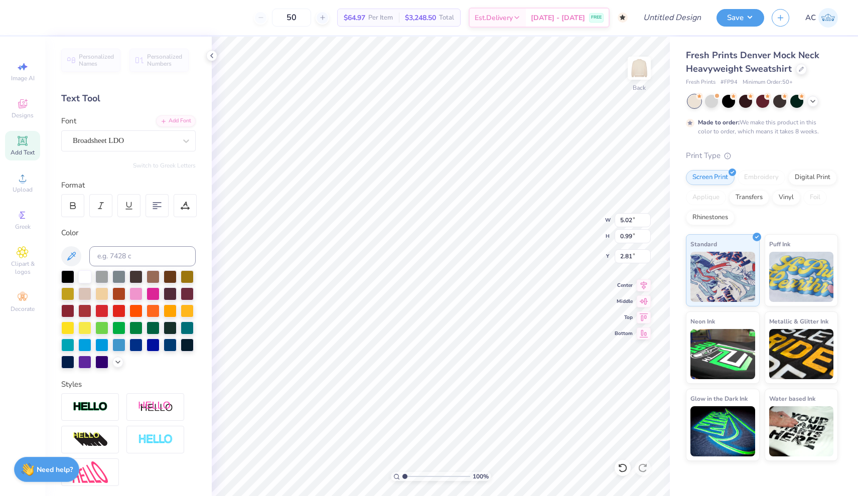
type input "2.50"
type input "4.38"
type input "0.55"
type input "6.82"
click at [23, 251] on icon at bounding box center [22, 252] width 5 height 5
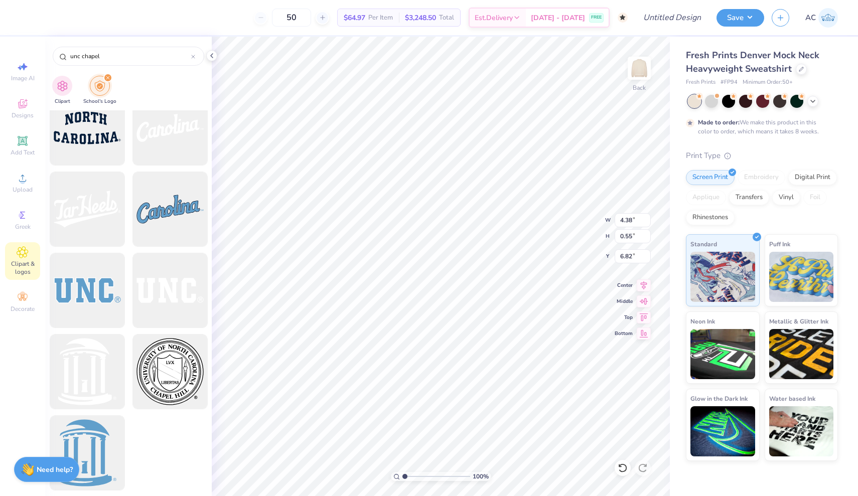
scroll to position [1971, 0]
type input "unc chapel"
click at [92, 354] on div at bounding box center [87, 372] width 83 height 83
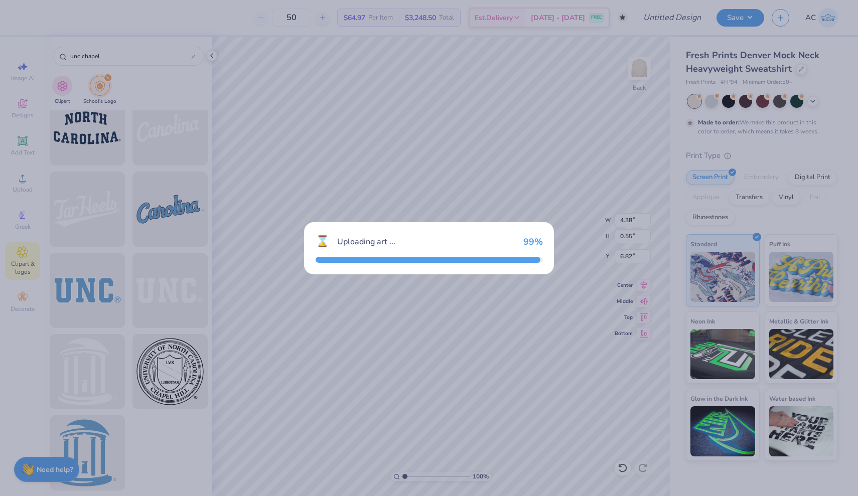
type input "14.34"
type input "16.47"
type input "3.00"
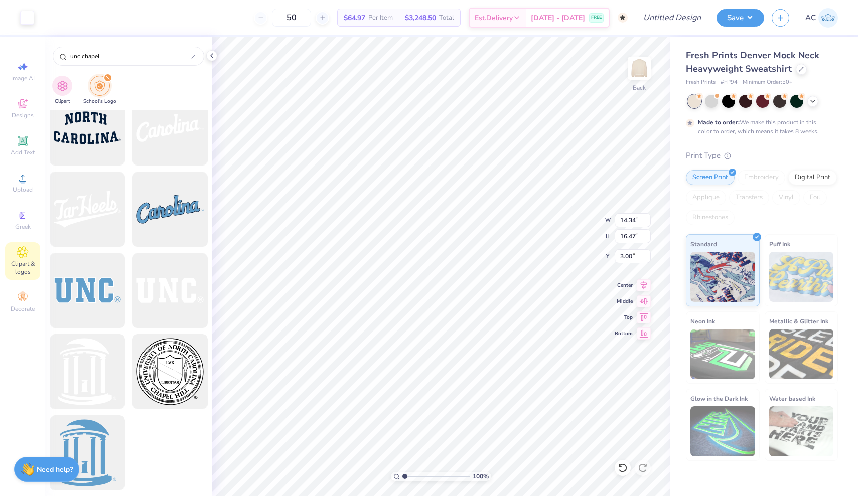
type input "2.45"
type input "2.82"
type input "3.68"
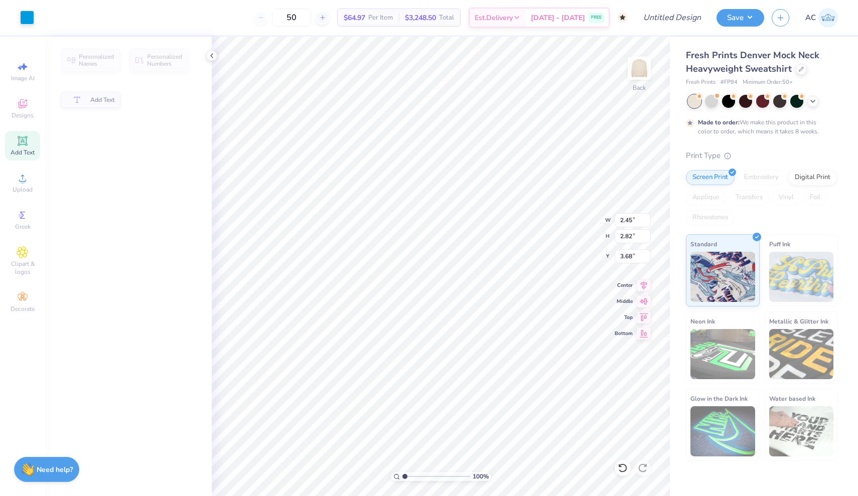
type input "5.02"
type input "0.99"
type input "2.50"
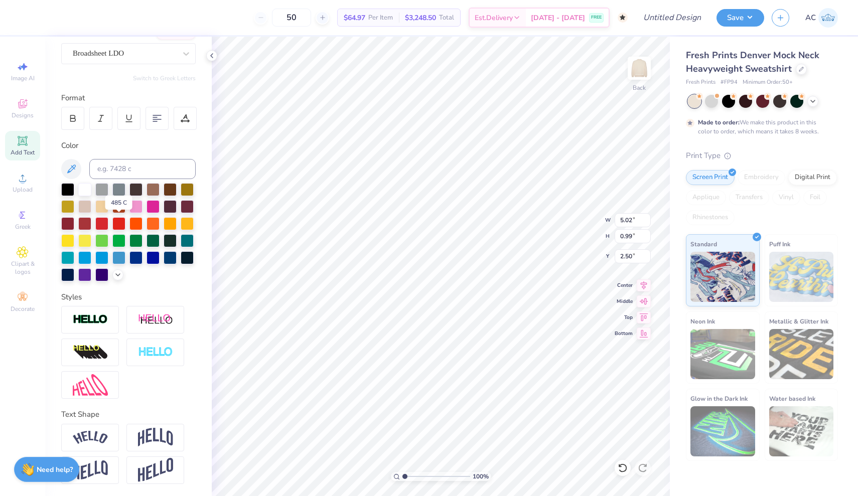
scroll to position [87, 0]
click at [102, 434] on img at bounding box center [90, 438] width 35 height 14
type input "6.40"
type input "1.70"
type input "2.36"
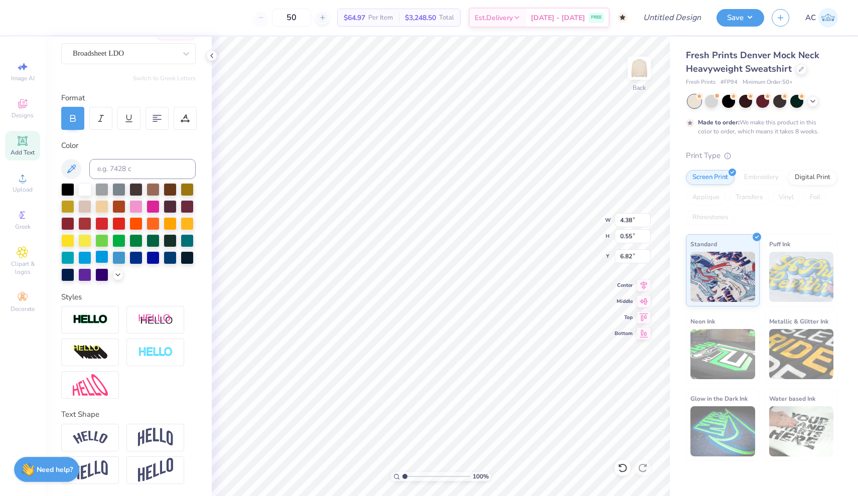
click at [104, 255] on div at bounding box center [101, 256] width 13 height 13
click at [120, 258] on div at bounding box center [118, 256] width 13 height 13
type input "3.68"
type input "6.40"
type input "1.70"
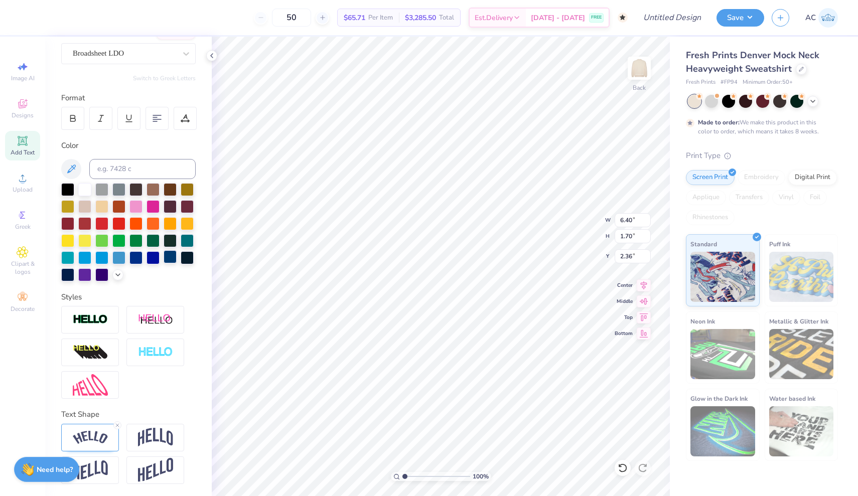
type input "2.15"
type input "4.38"
type input "0.55"
type input "6.23"
type input "2.45"
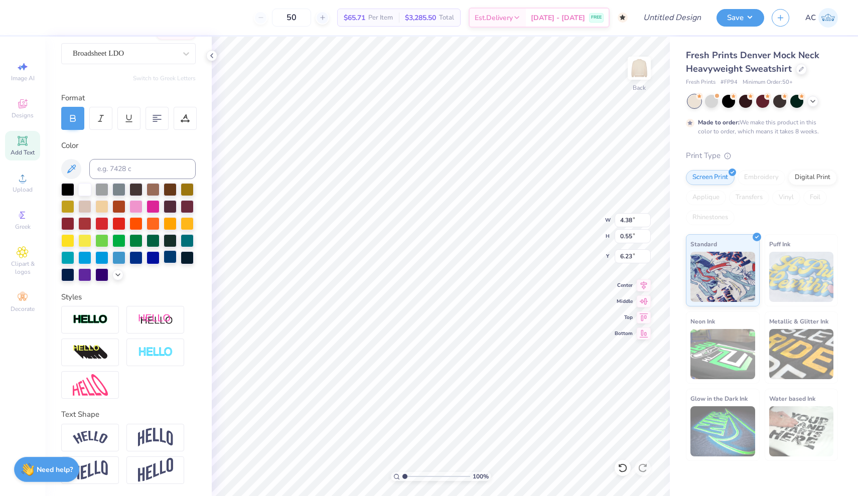
type input "2.82"
type input "3.68"
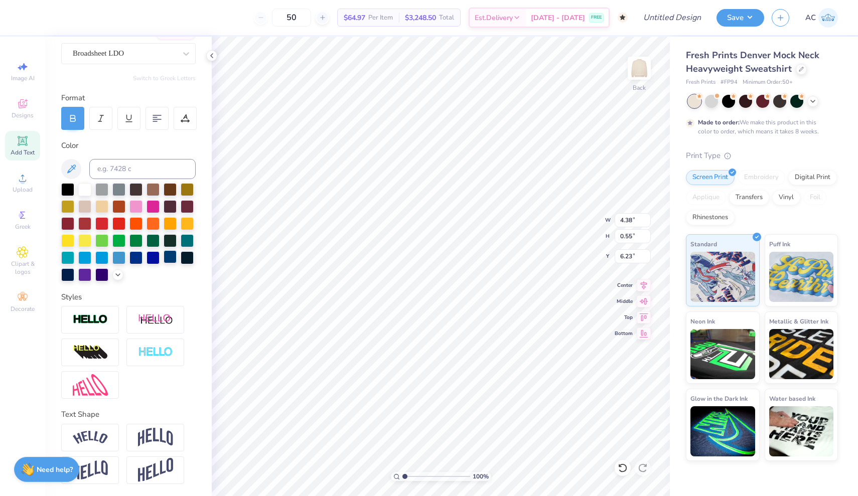
type input "4.56"
type input "6.40"
type input "1.70"
type input "3.00"
type input "4.38"
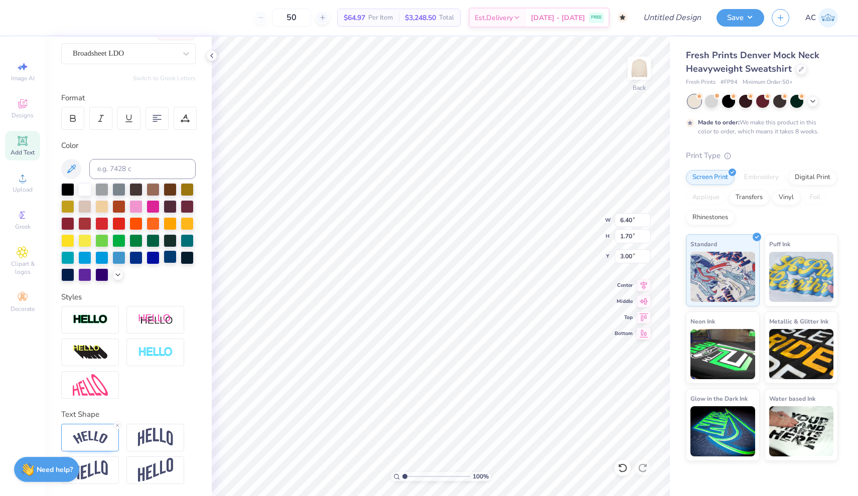
type input "0.55"
type input "4.94"
click at [89, 190] on div at bounding box center [84, 188] width 13 height 13
type input "6.40"
type input "1.70"
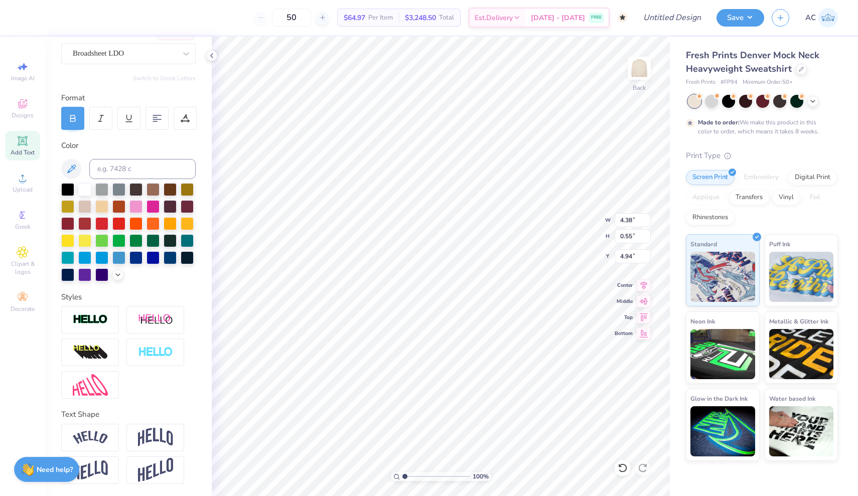
type input "3.00"
click at [86, 188] on div at bounding box center [84, 188] width 13 height 13
type input "4.70"
type input "3.62"
type input "0.46"
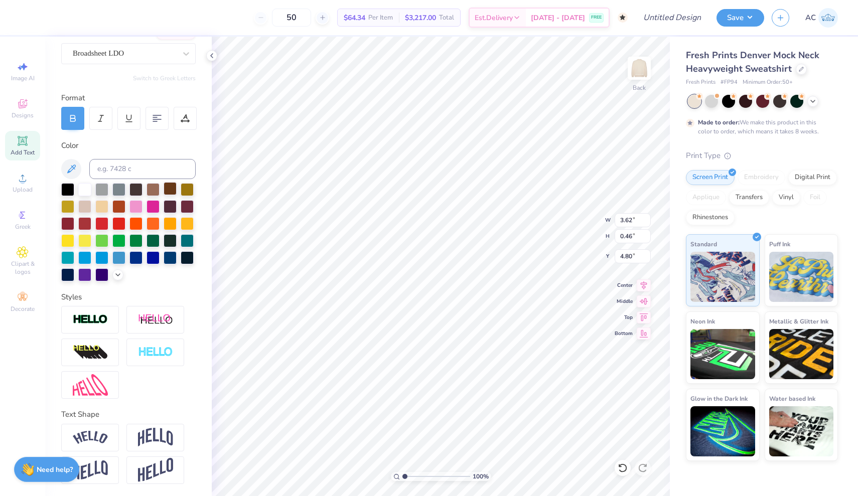
type input "4.70"
click at [636, 74] on img at bounding box center [639, 68] width 40 height 40
click at [25, 253] on icon at bounding box center [22, 252] width 5 height 5
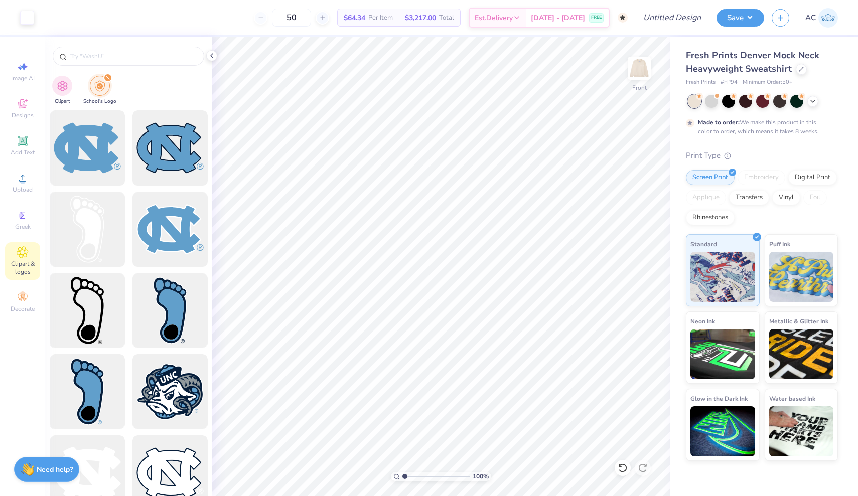
type input "unc chapel"
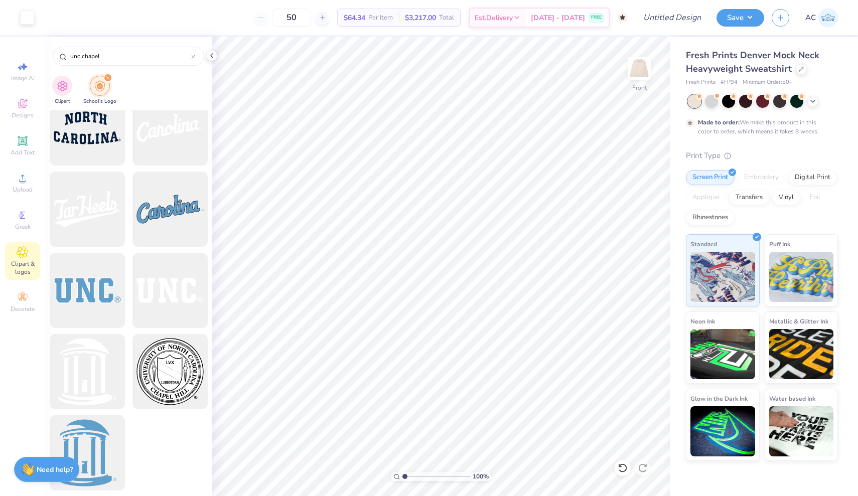
scroll to position [1971, 0]
click at [18, 68] on icon at bounding box center [20, 67] width 5 height 5
select select "4"
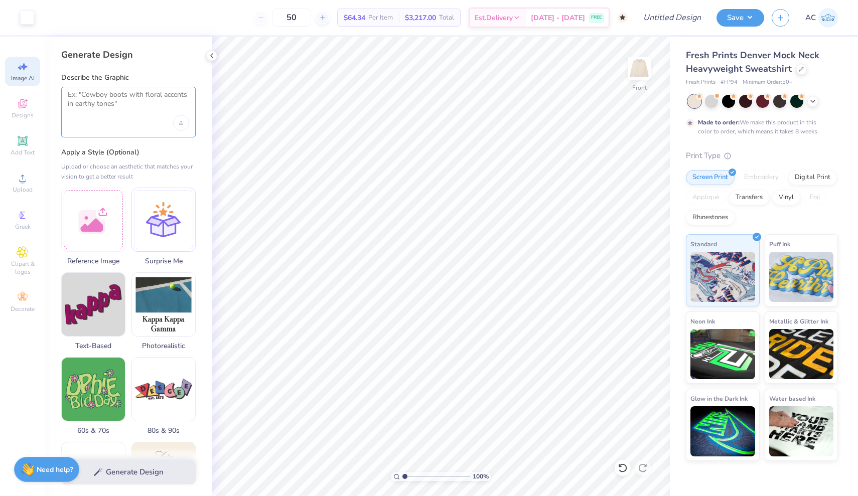
click at [100, 106] on textarea at bounding box center [128, 102] width 121 height 25
type textarea "make me a unc graphic"
click at [166, 468] on button "Generate Design" at bounding box center [128, 470] width 135 height 25
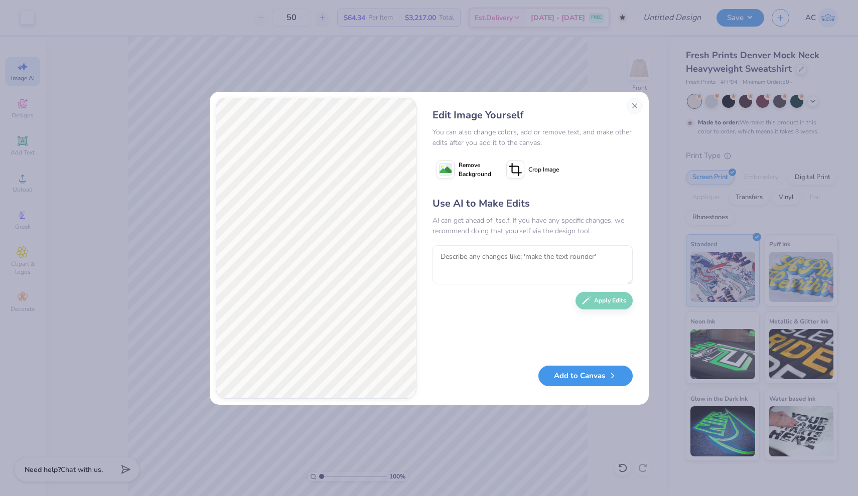
click at [588, 374] on button "Add to Canvas" at bounding box center [586, 376] width 94 height 21
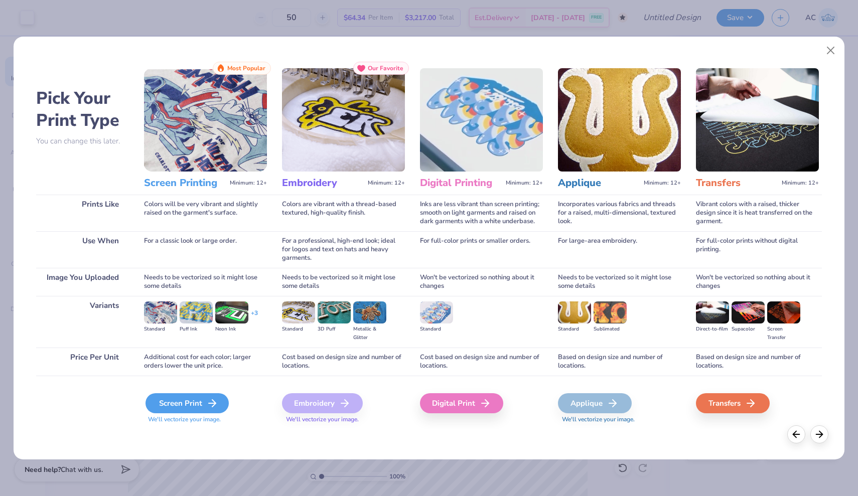
click at [202, 397] on div "Screen Print" at bounding box center [187, 403] width 83 height 20
click at [196, 401] on div "Screen Print" at bounding box center [187, 403] width 83 height 20
